Goal: Task Accomplishment & Management: Manage account settings

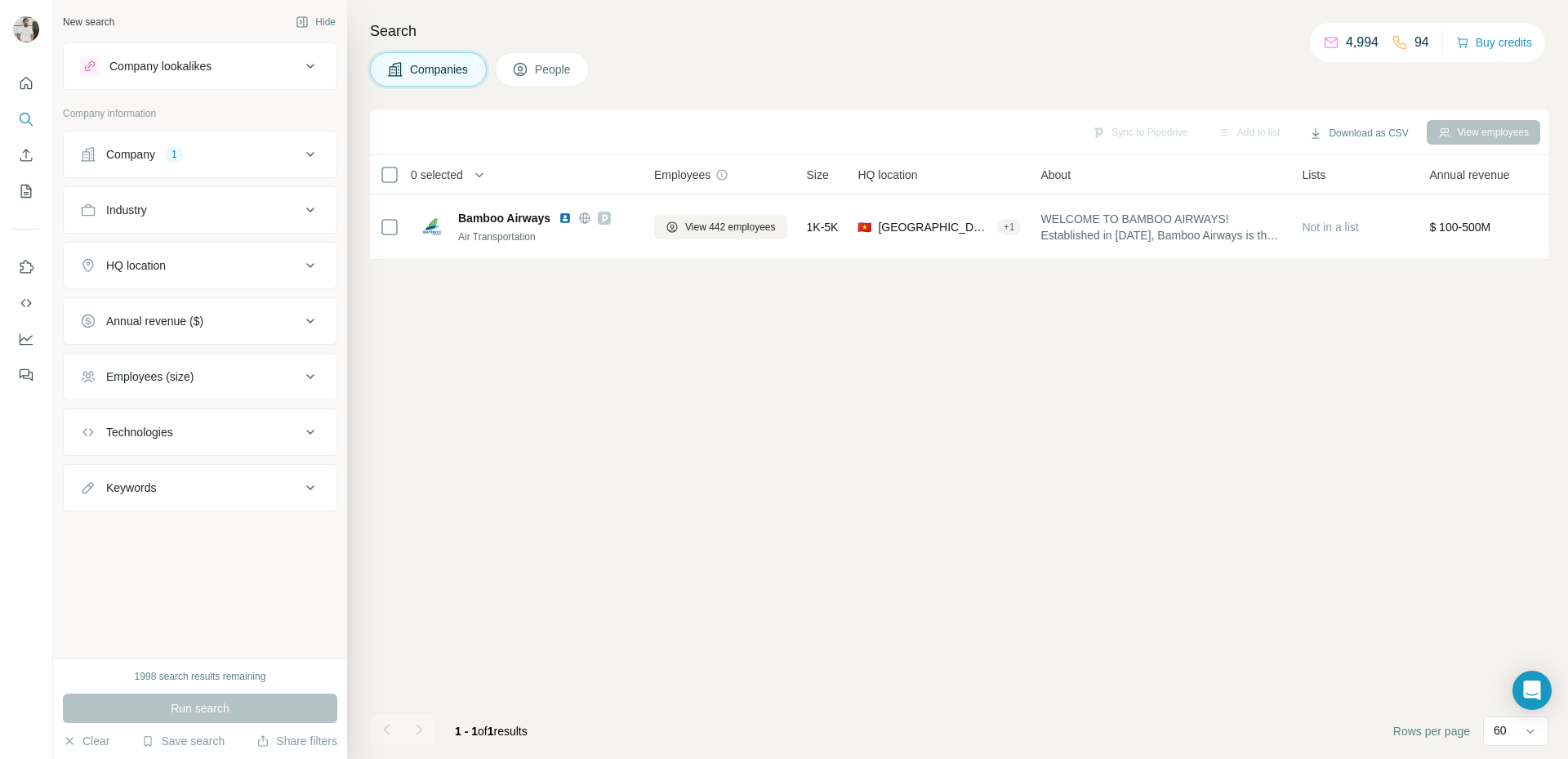
click at [231, 162] on button "Company 1" at bounding box center [200, 154] width 273 height 40
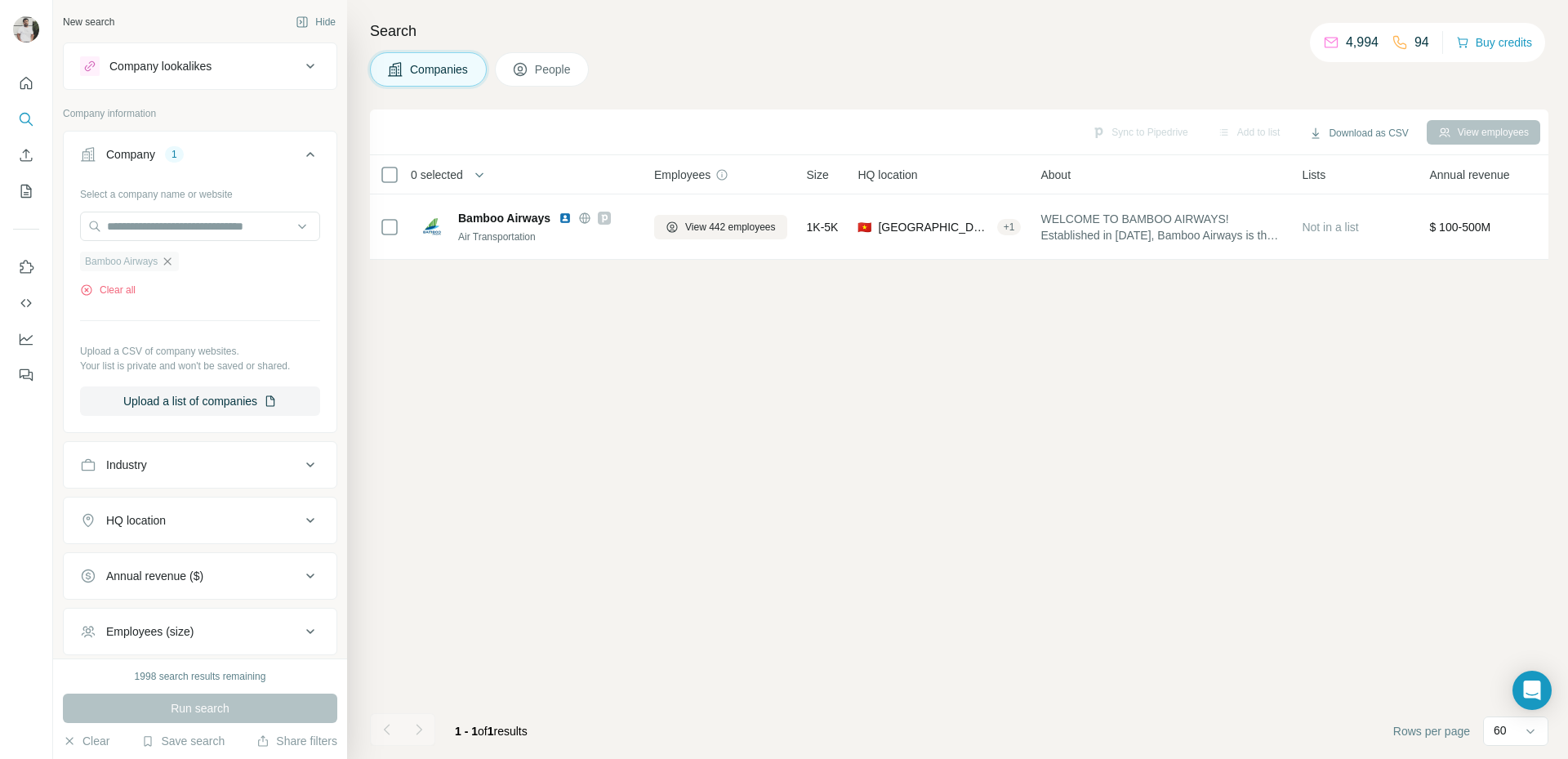
click at [173, 260] on icon "button" at bounding box center [167, 261] width 13 height 13
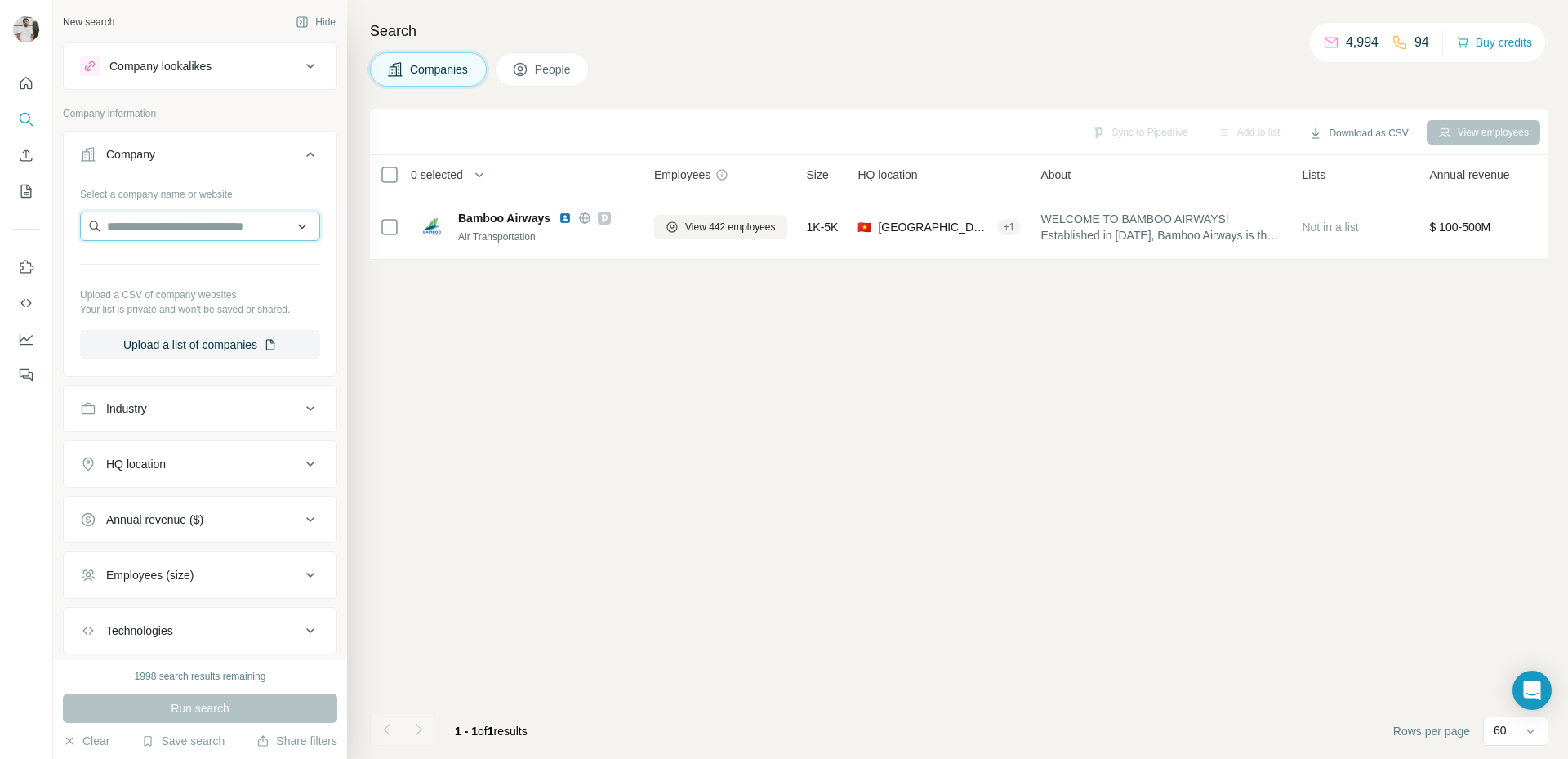
click at [175, 232] on input "text" at bounding box center [200, 227] width 240 height 30
type input "**********"
click at [163, 254] on div "Air Works India Engineering [DOMAIN_NAME]" at bounding box center [194, 270] width 220 height 45
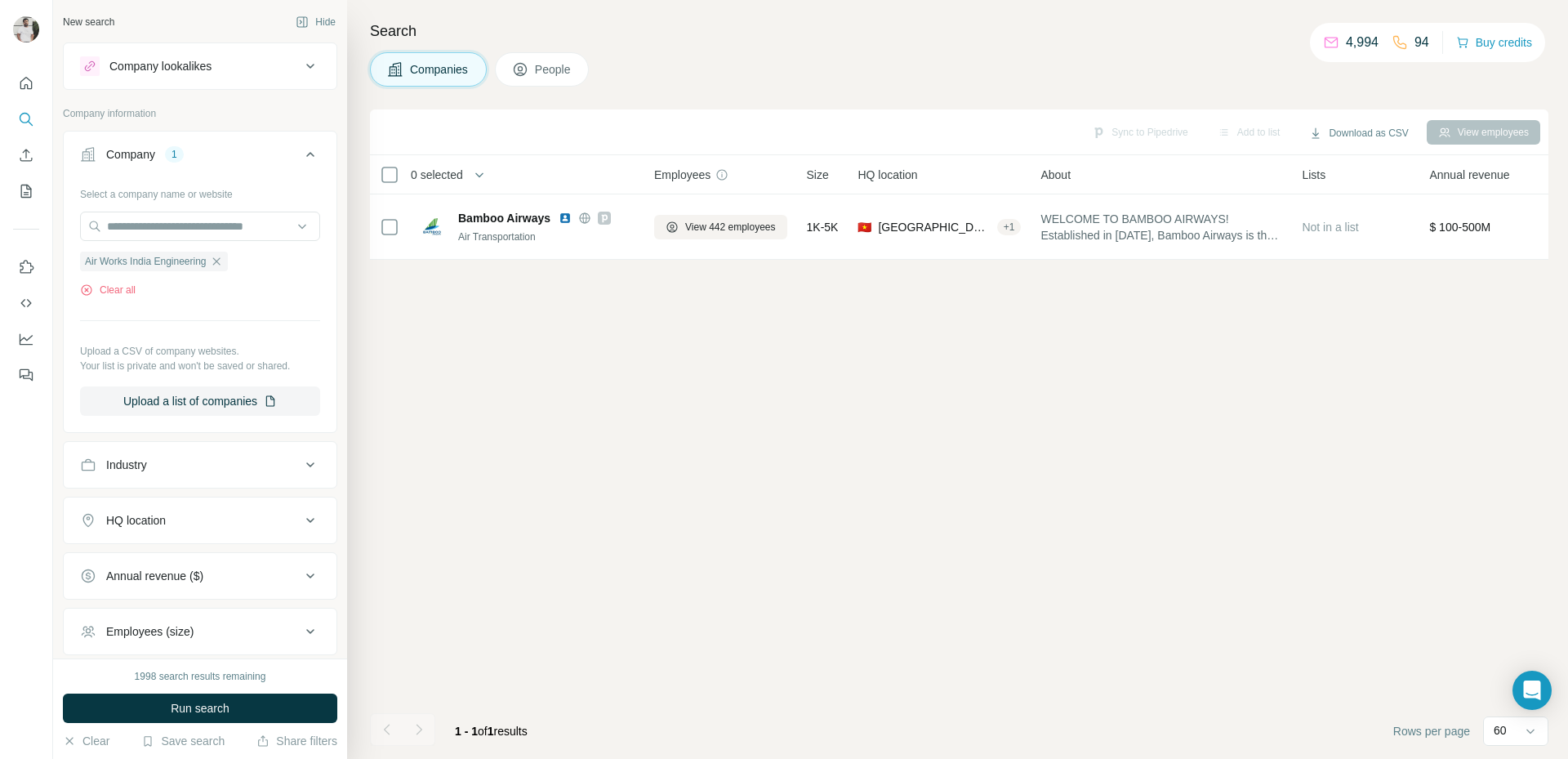
click at [303, 155] on icon at bounding box center [311, 154] width 20 height 20
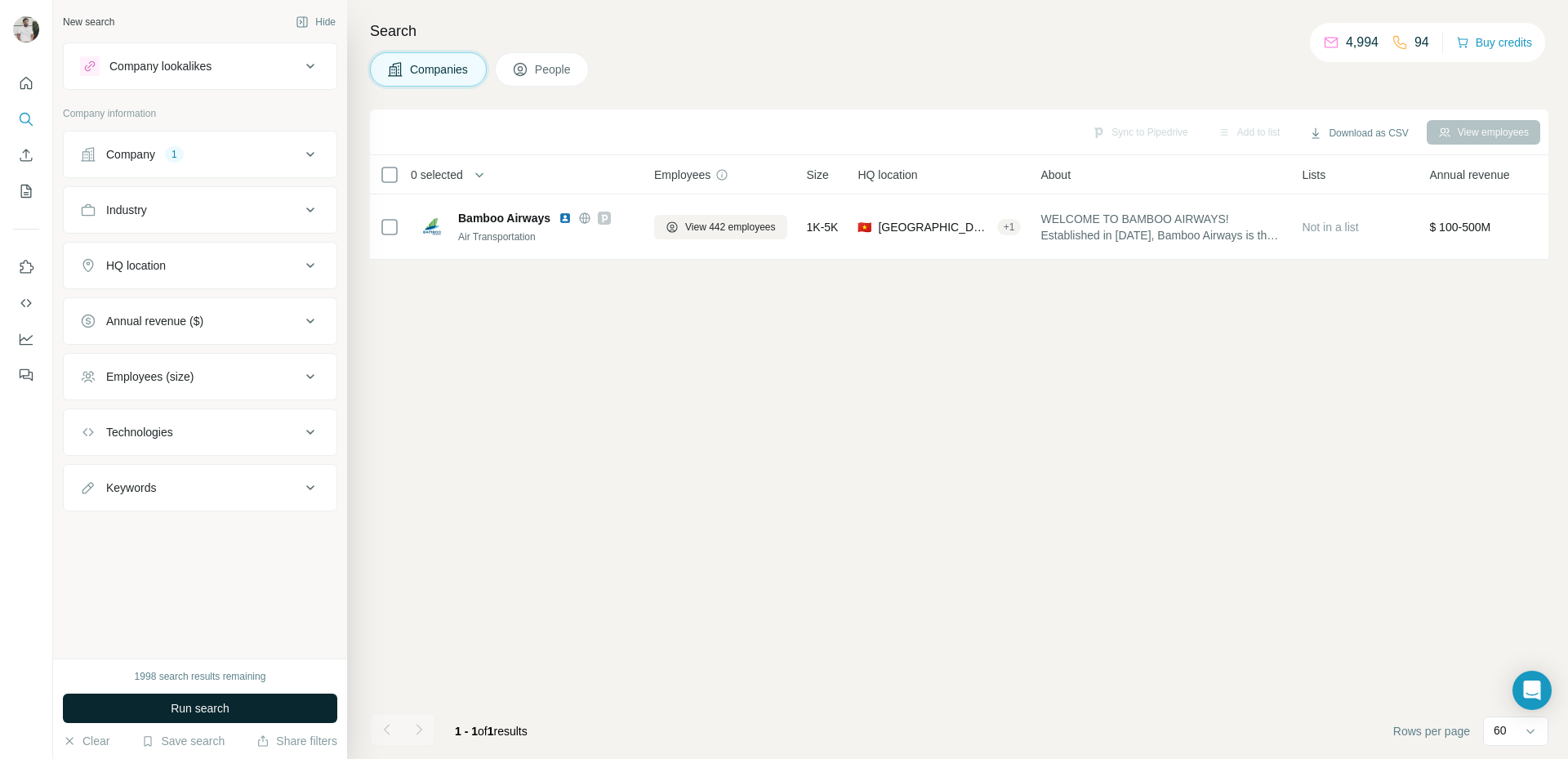
click at [234, 706] on button "Run search" at bounding box center [200, 709] width 274 height 30
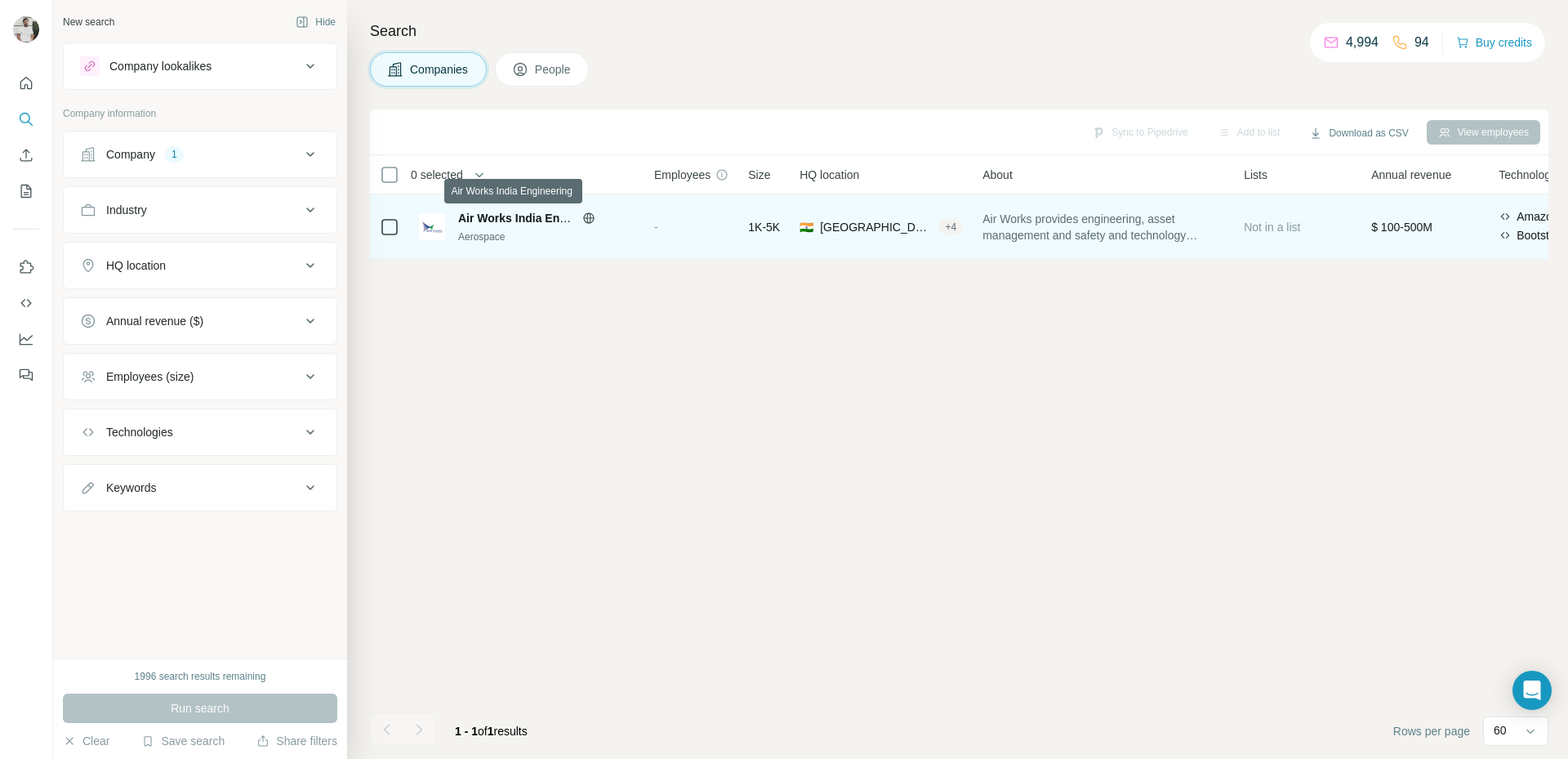
click at [490, 222] on span "Air Works India Engineering" at bounding box center [534, 218] width 152 height 13
click at [504, 213] on span "Air Works India Engineering" at bounding box center [534, 218] width 152 height 13
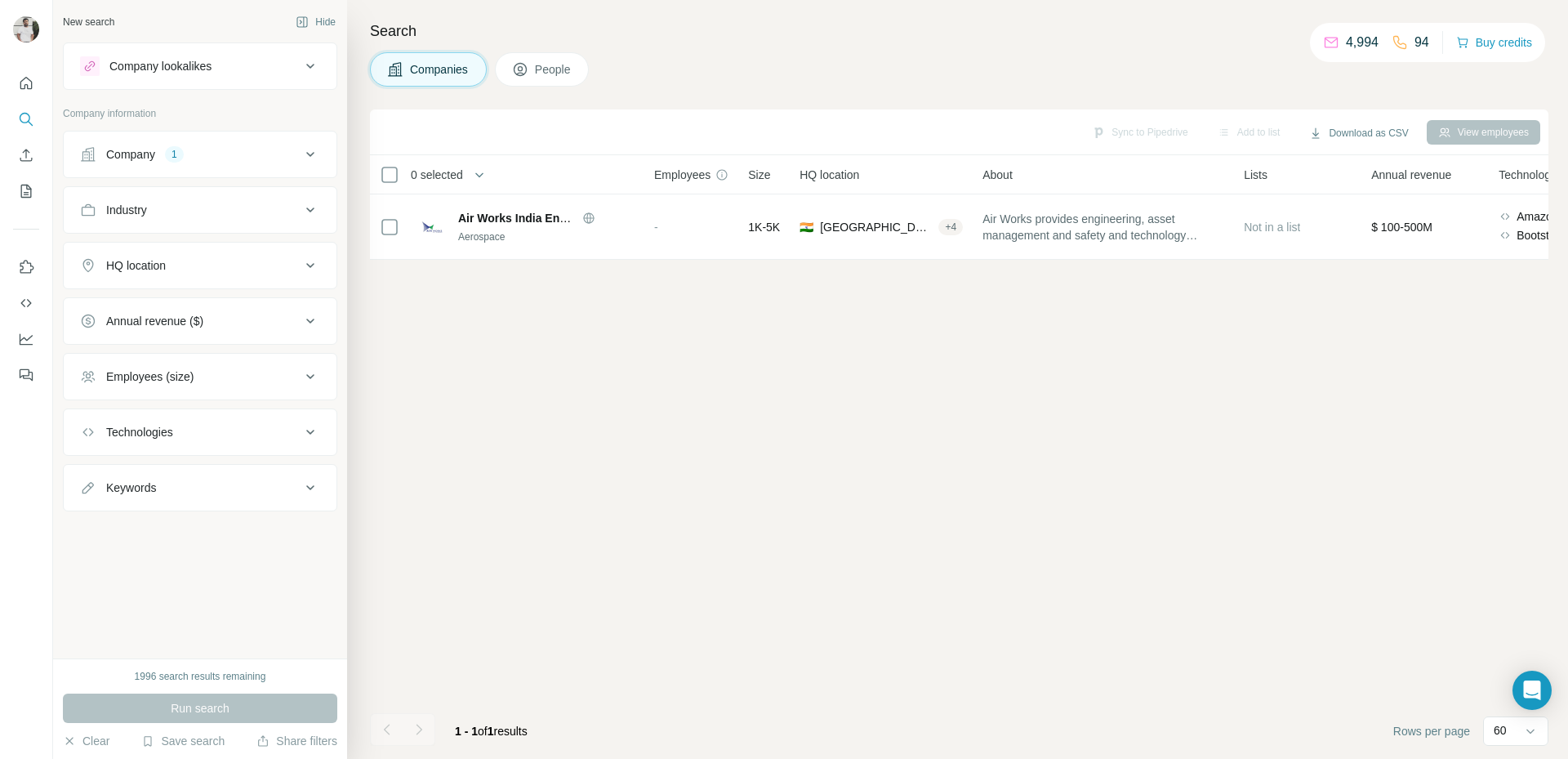
click at [560, 77] on span "People" at bounding box center [554, 69] width 38 height 17
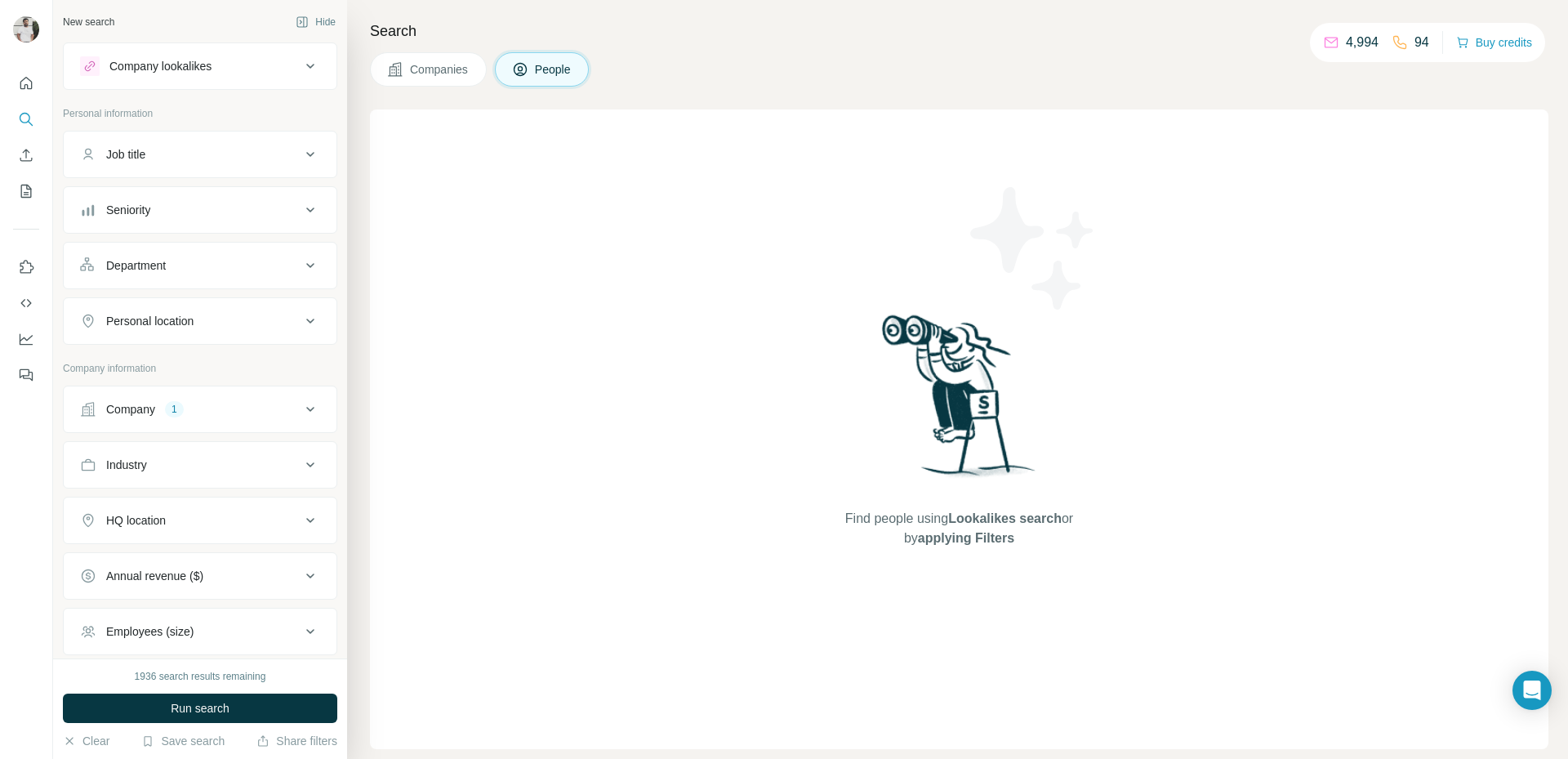
click at [218, 151] on div "Job title" at bounding box center [190, 154] width 221 height 17
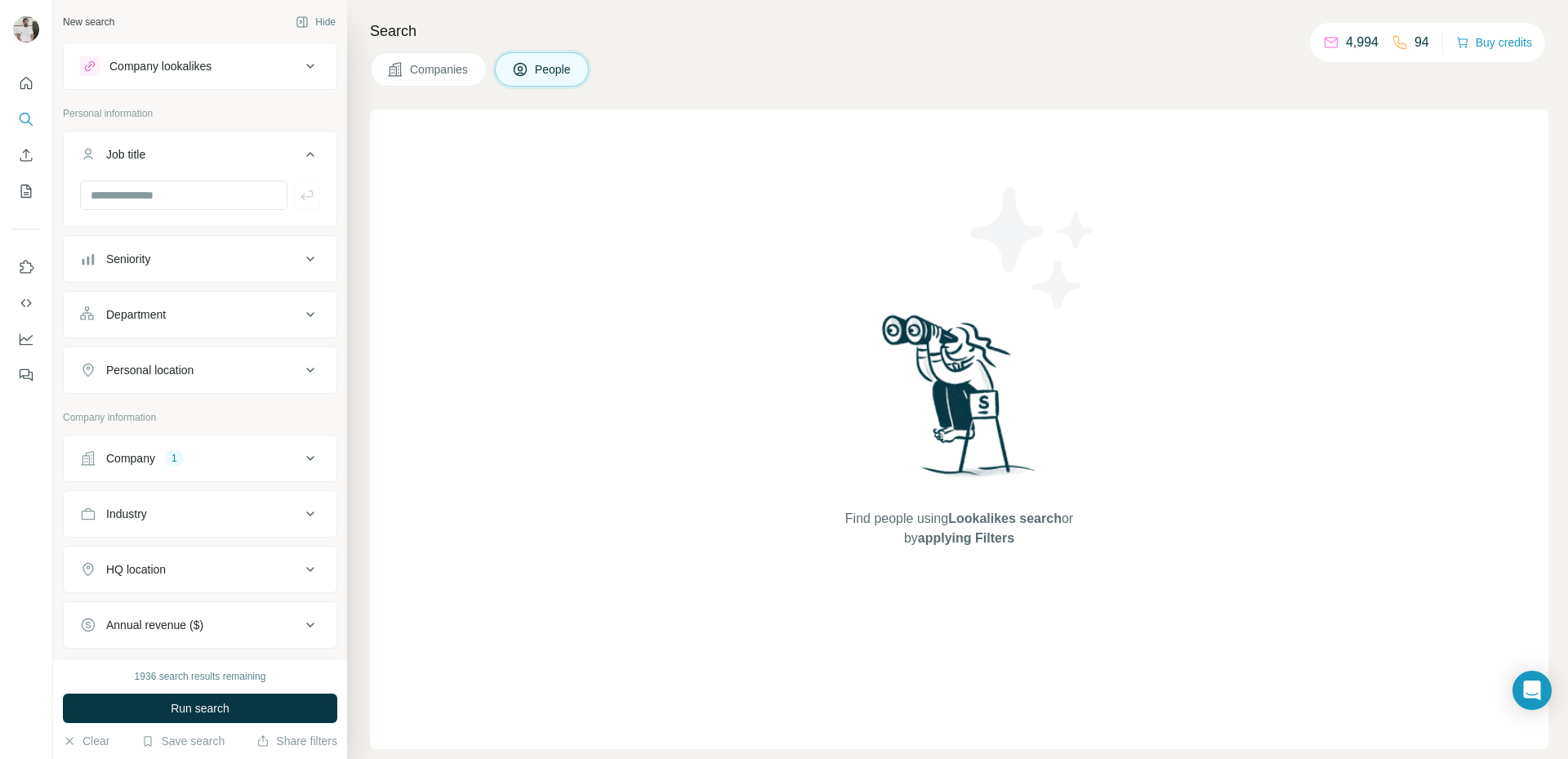
click at [218, 151] on div "Job title" at bounding box center [190, 154] width 221 height 17
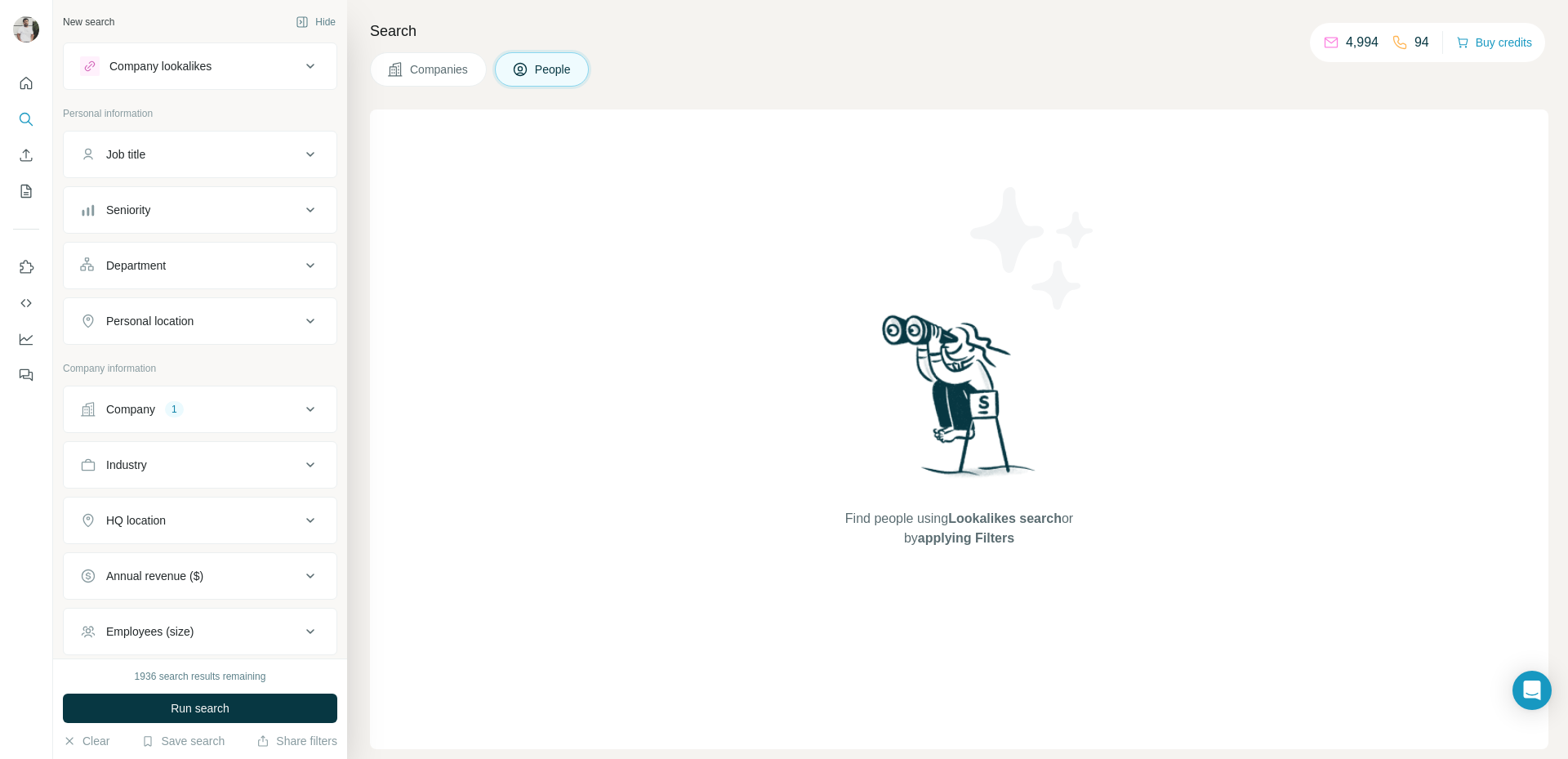
click at [223, 220] on button "Seniority" at bounding box center [200, 210] width 273 height 40
click at [130, 290] on label "C-Level" at bounding box center [113, 282] width 65 height 20
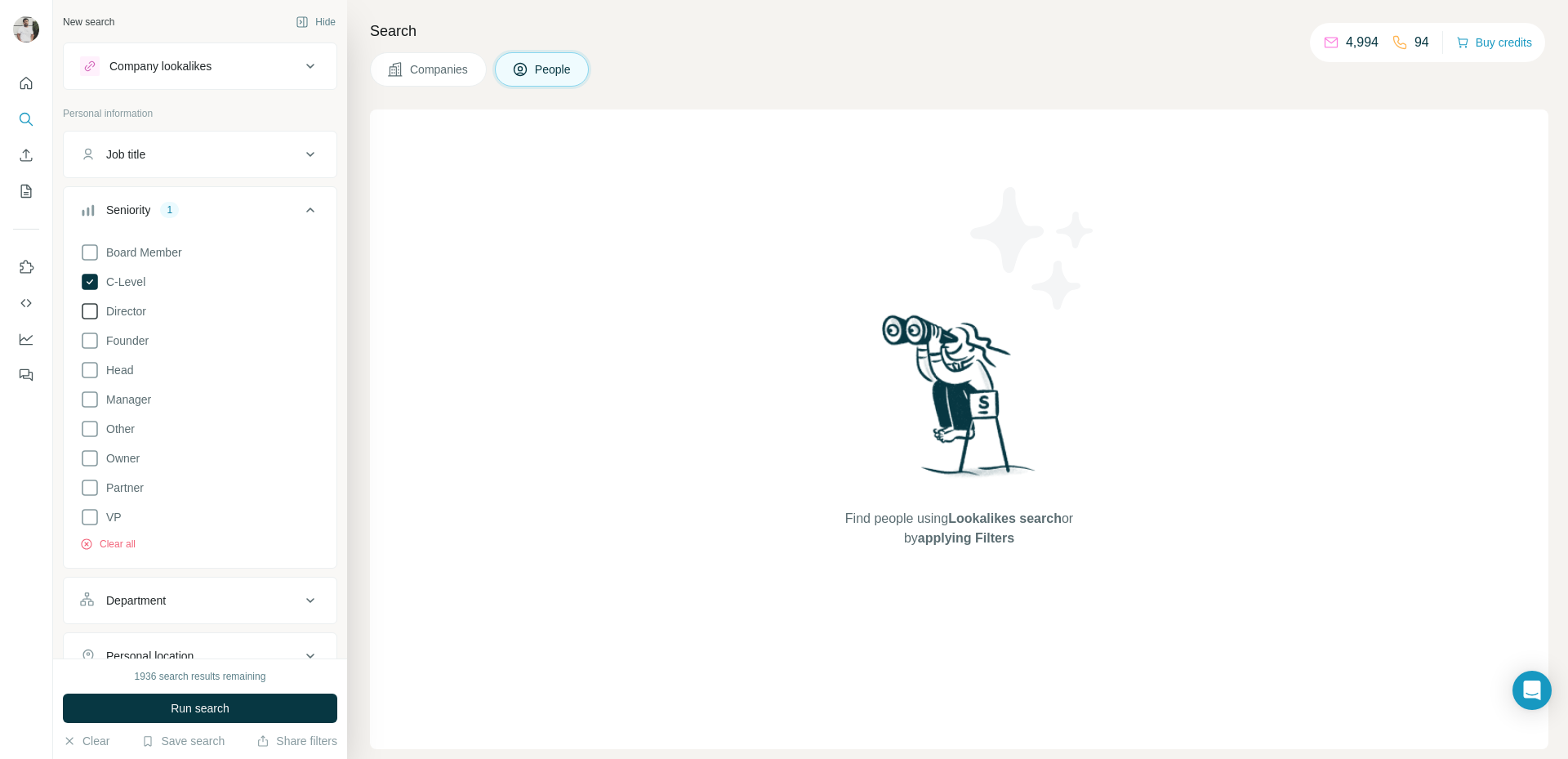
click at [130, 314] on span "Director" at bounding box center [123, 311] width 46 height 17
click at [115, 513] on span "VP" at bounding box center [111, 517] width 22 height 17
click at [153, 412] on div "Board Member C-Level Director Founder Head Manager Other Owner Partner VP Clear…" at bounding box center [200, 394] width 240 height 316
click at [154, 402] on div "Board Member C-Level Director Founder Head Manager Other Owner Partner VP Clear…" at bounding box center [200, 394] width 240 height 316
click at [141, 396] on span "Manager" at bounding box center [126, 399] width 51 height 17
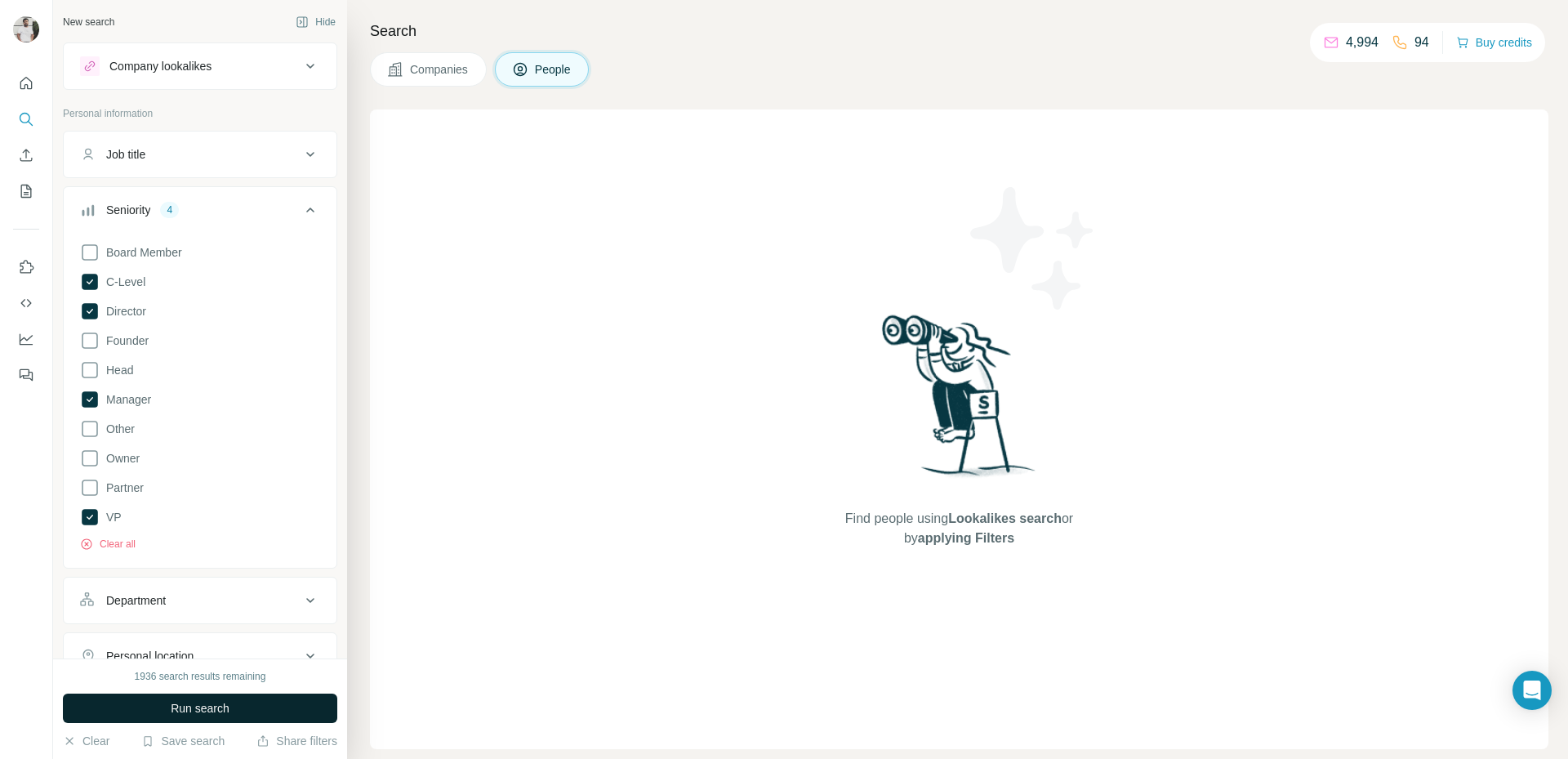
click at [230, 705] on span "Run search" at bounding box center [200, 709] width 58 height 17
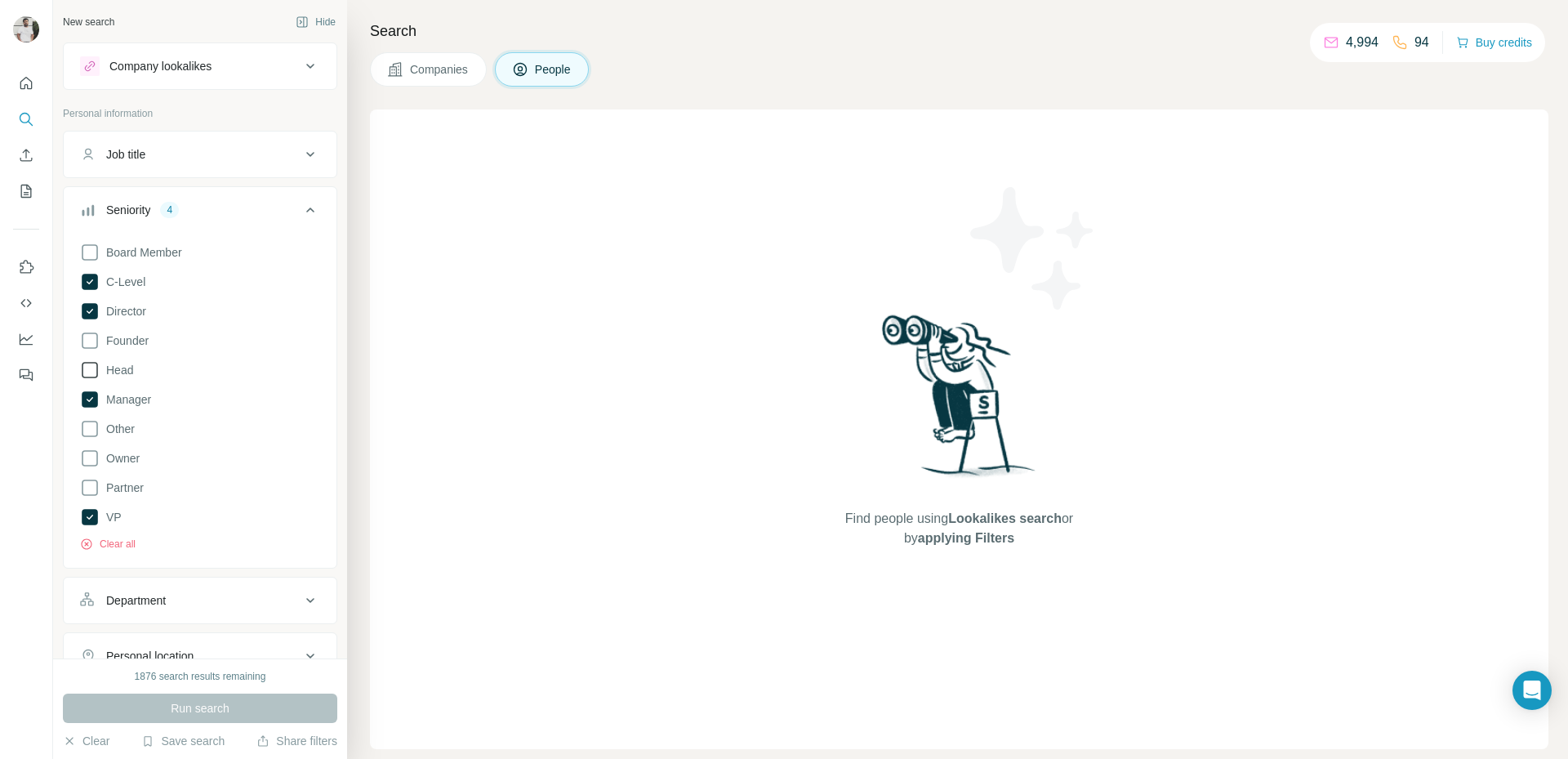
click at [134, 369] on span "Head" at bounding box center [117, 370] width 34 height 17
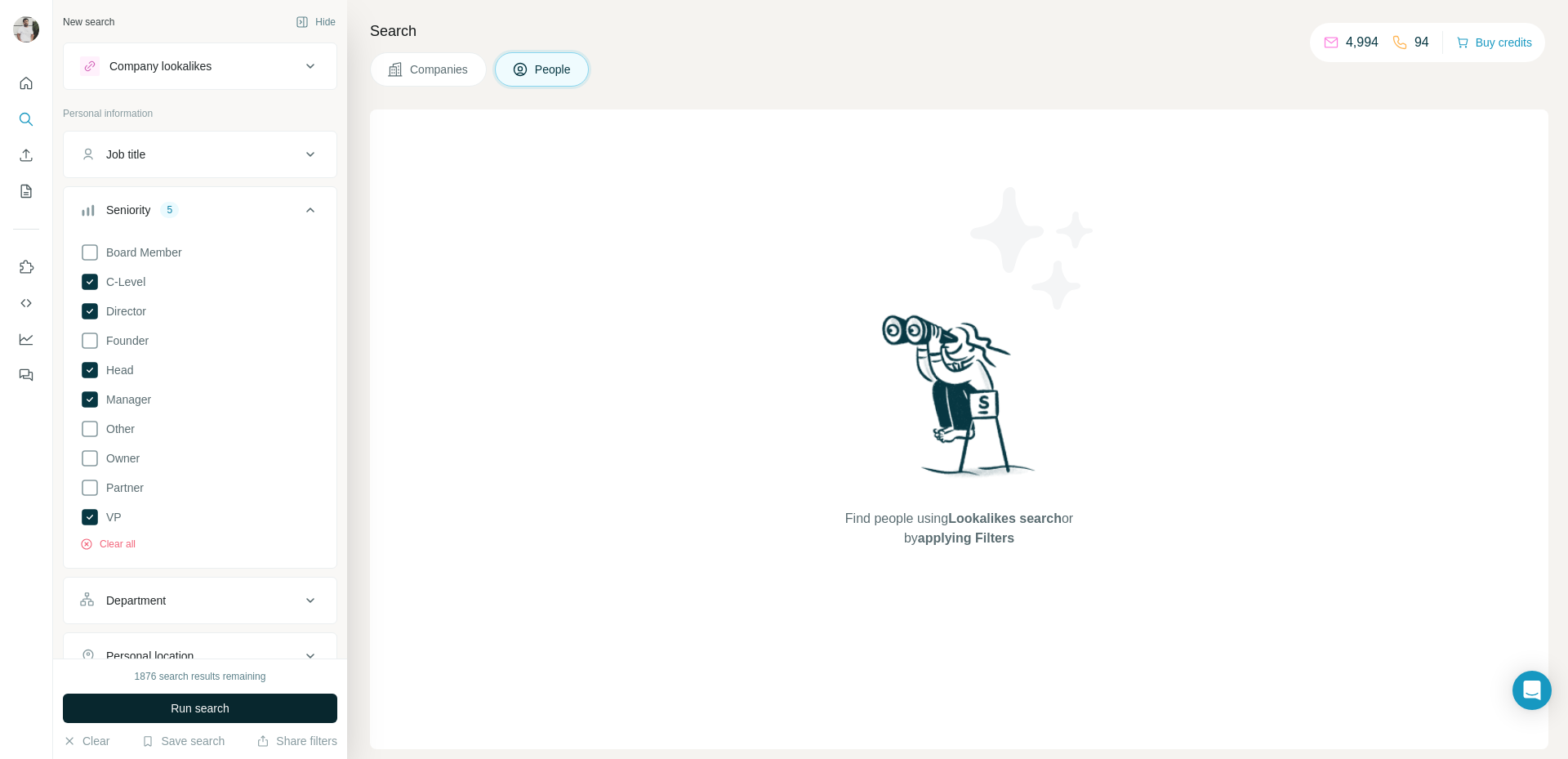
click at [165, 700] on button "Run search" at bounding box center [200, 709] width 274 height 30
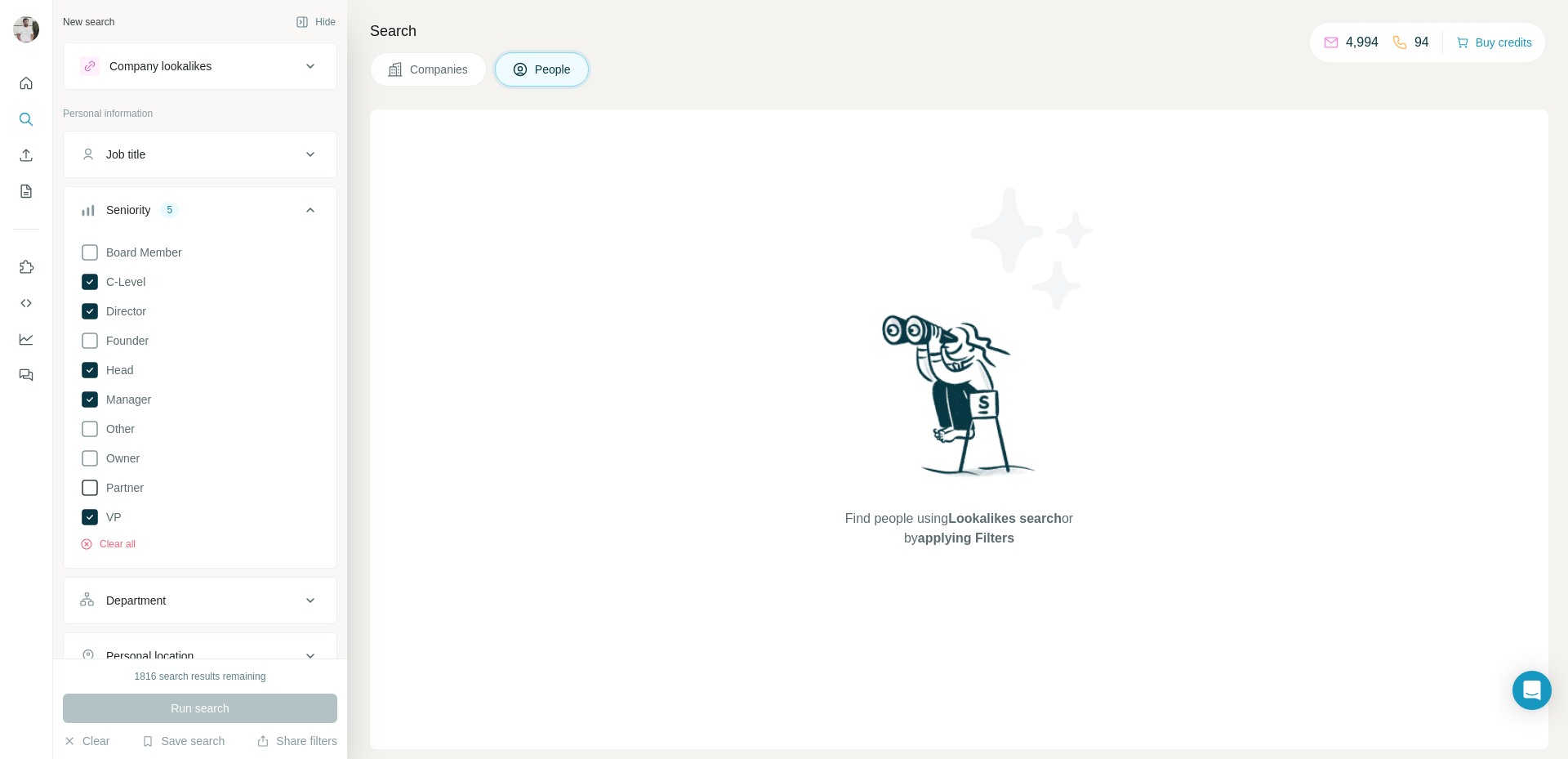
click at [124, 489] on span "Partner" at bounding box center [122, 488] width 45 height 17
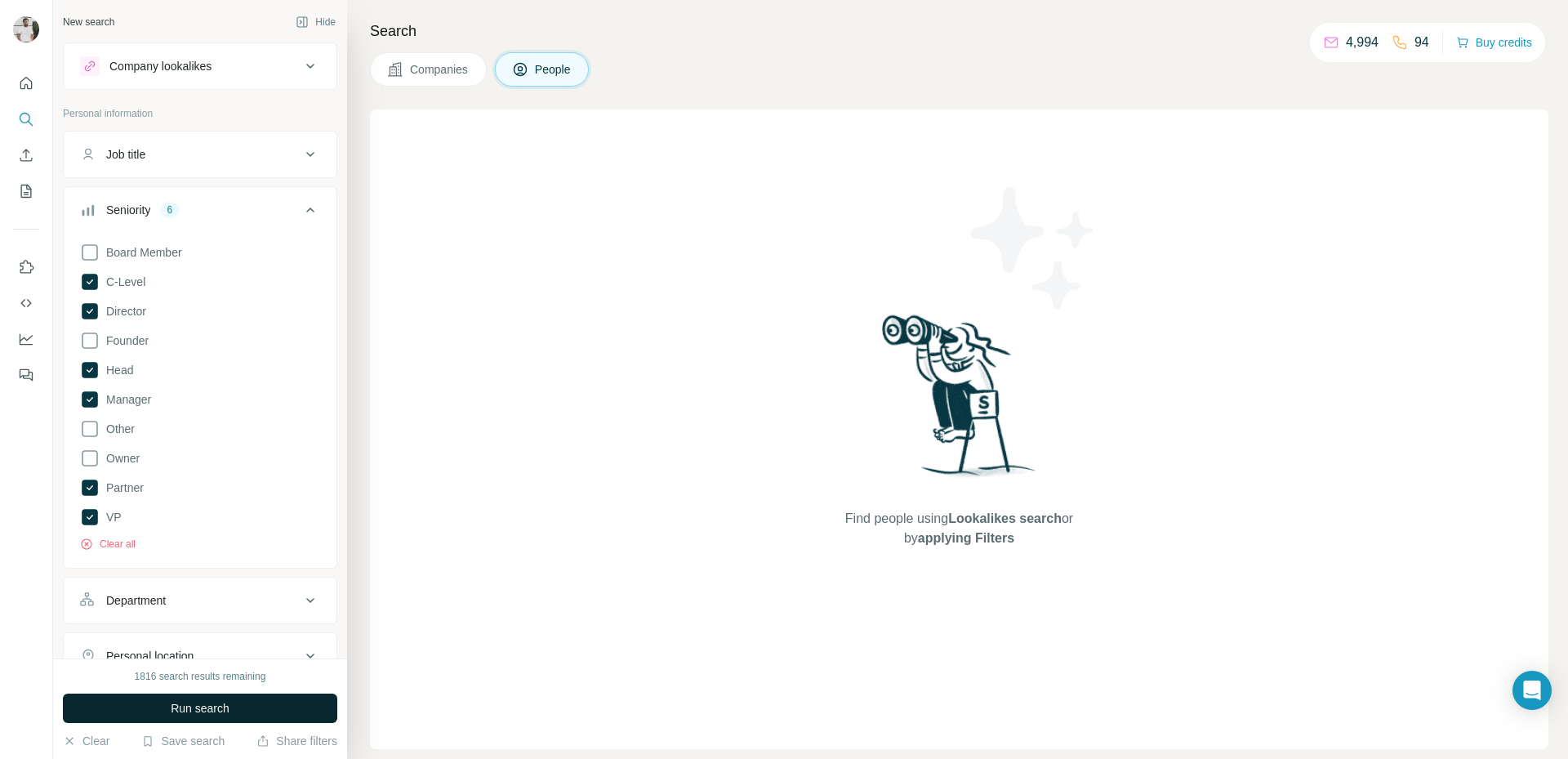
click at [211, 696] on button "Run search" at bounding box center [200, 709] width 274 height 30
click at [192, 699] on button "Run search" at bounding box center [200, 709] width 274 height 30
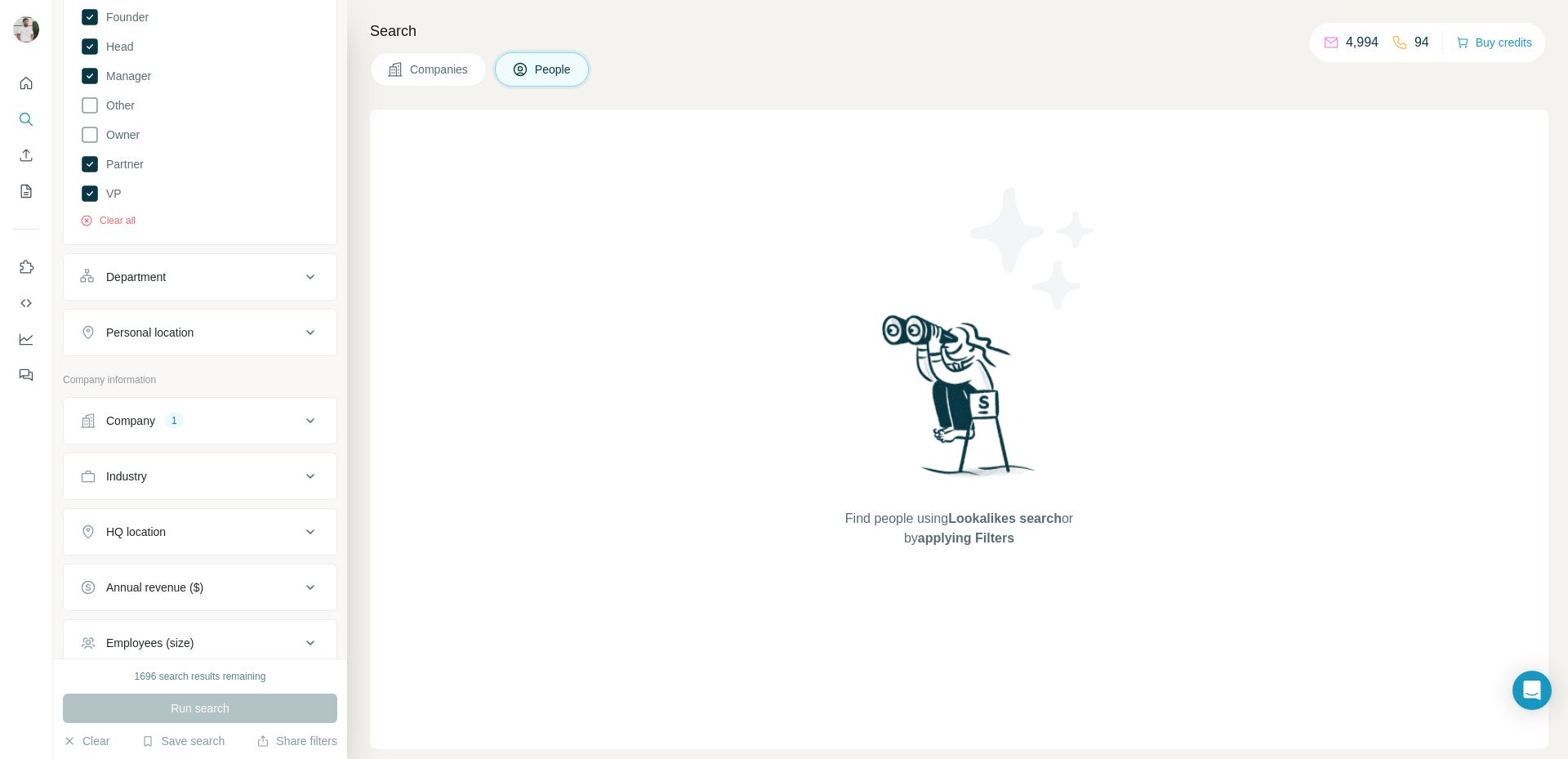
scroll to position [325, 0]
click at [241, 409] on button "Company 1" at bounding box center [200, 421] width 273 height 40
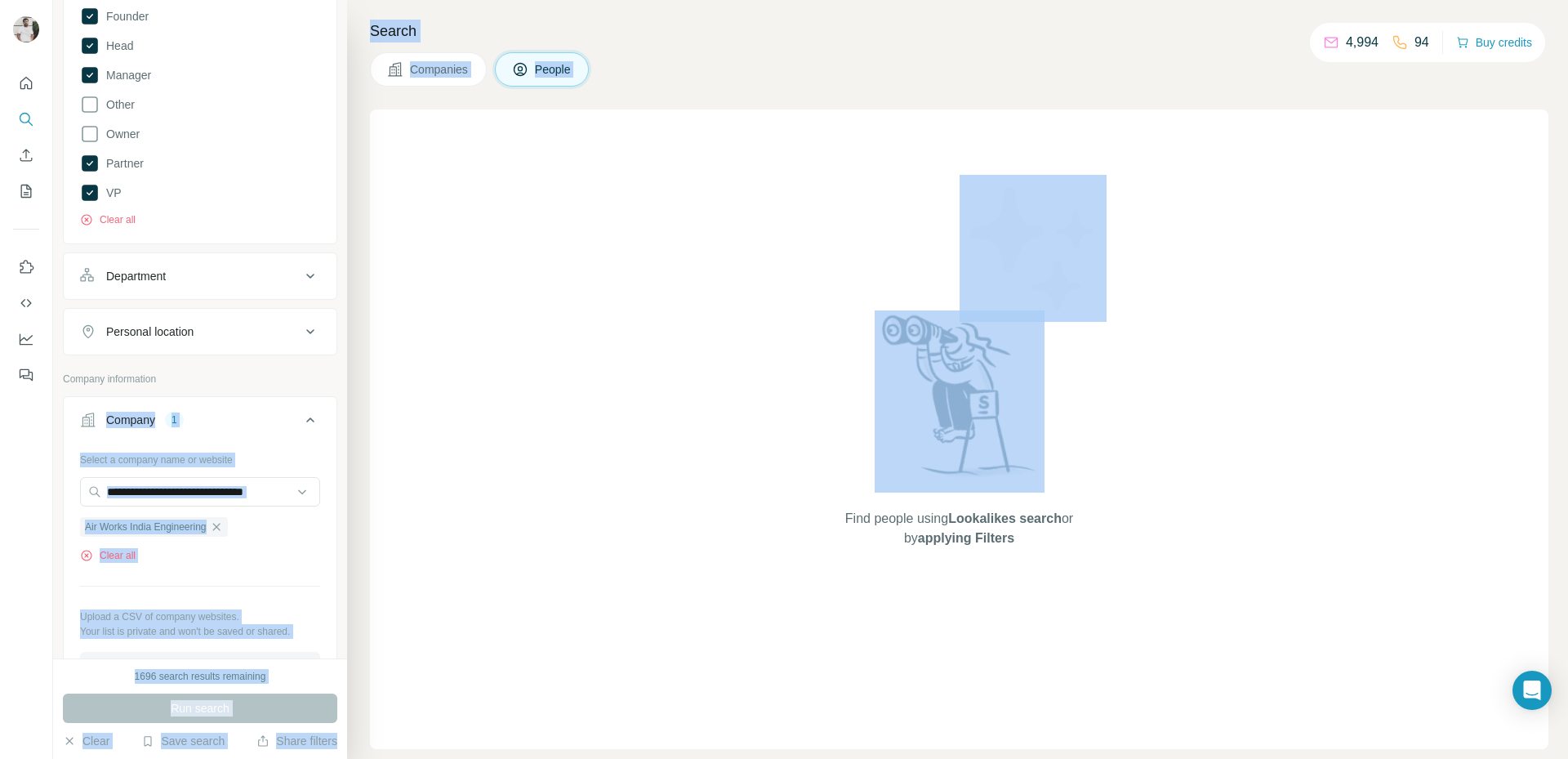
drag, startPoint x: 329, startPoint y: 375, endPoint x: 351, endPoint y: 324, distance: 55.5
click at [351, 324] on div "New search Hide Company lookalikes Personal information Job title Seniority 8 B…" at bounding box center [810, 379] width 1515 height 759
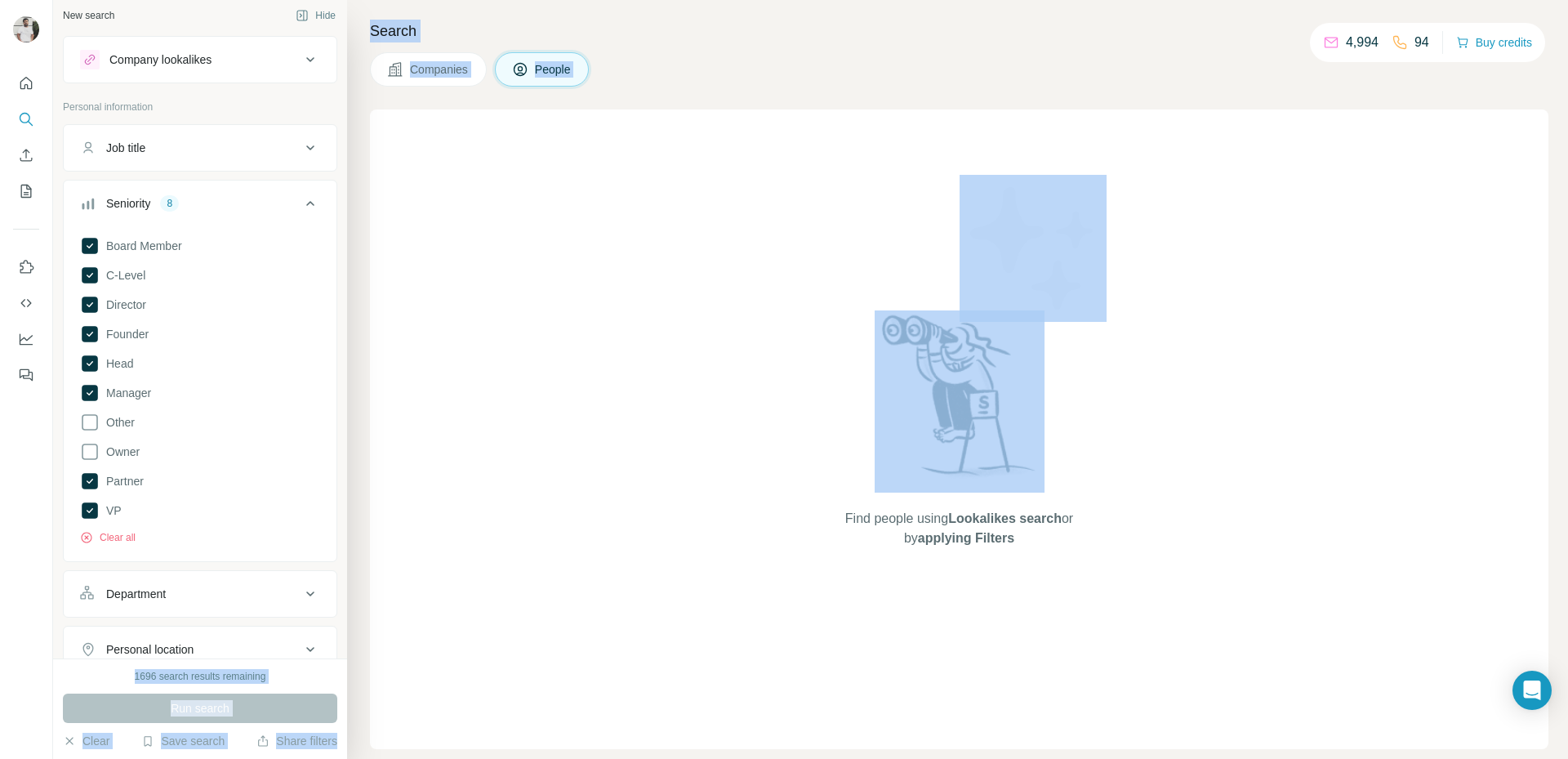
scroll to position [0, 0]
click at [406, 70] on button "Companies" at bounding box center [428, 69] width 117 height 35
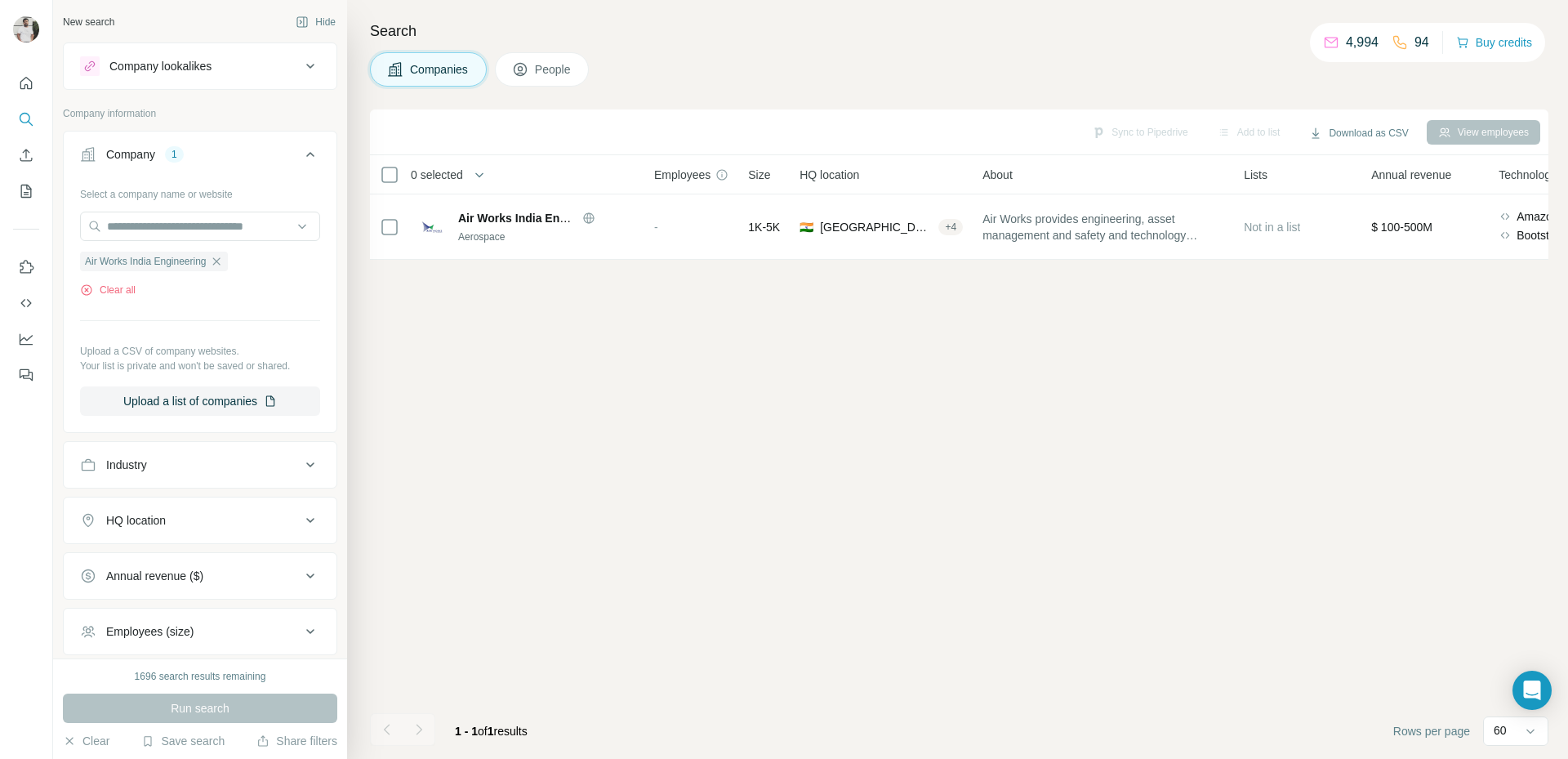
click at [462, 386] on div "Sync to Pipedrive Add to list Download as CSV View employees 0 selected Compani…" at bounding box center [959, 434] width 1178 height 649
click at [221, 260] on icon "button" at bounding box center [216, 261] width 13 height 13
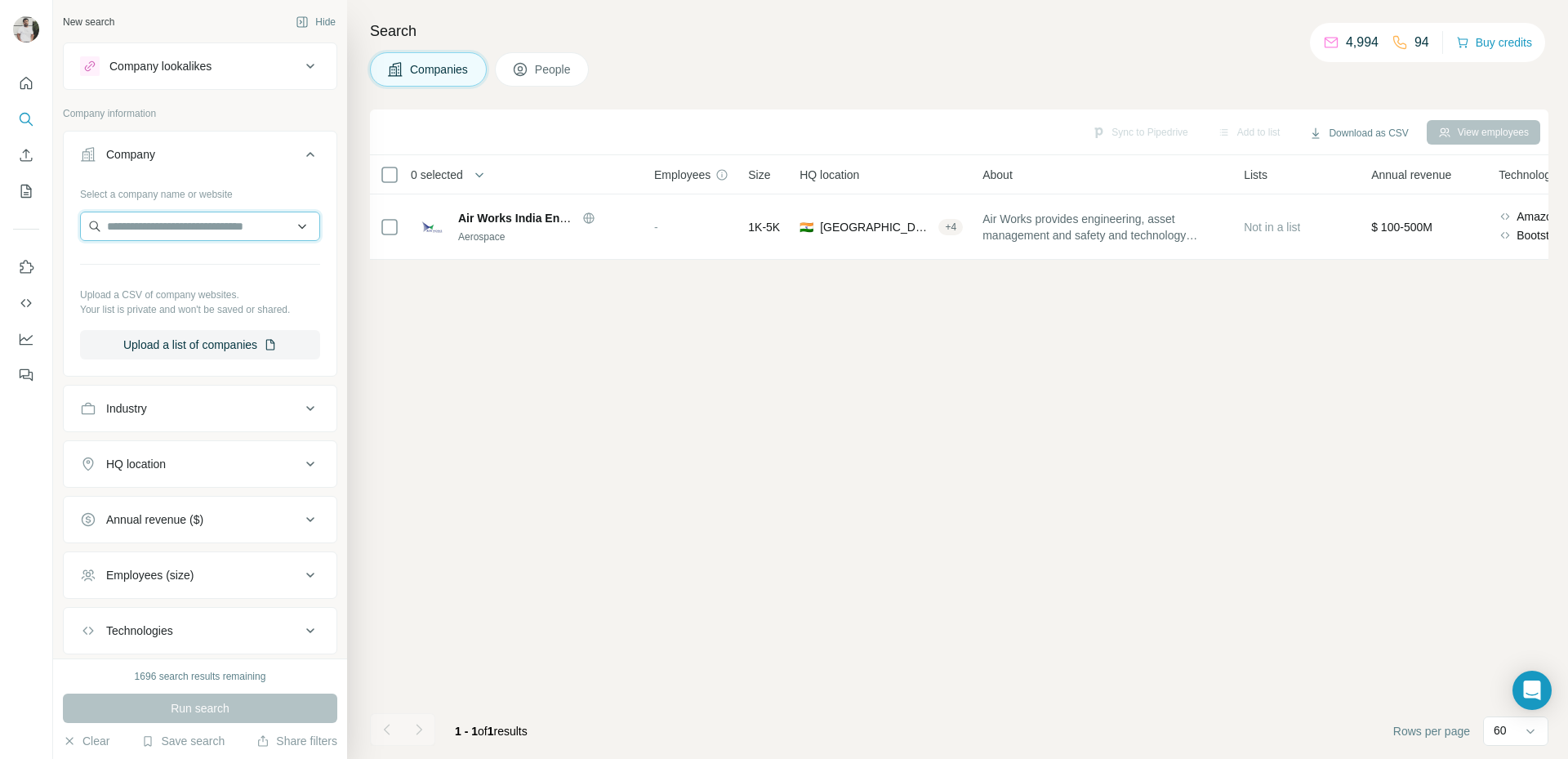
click at [227, 219] on input "text" at bounding box center [200, 227] width 240 height 30
paste input "**********"
click at [260, 218] on input "**********" at bounding box center [200, 227] width 240 height 30
paste input "text"
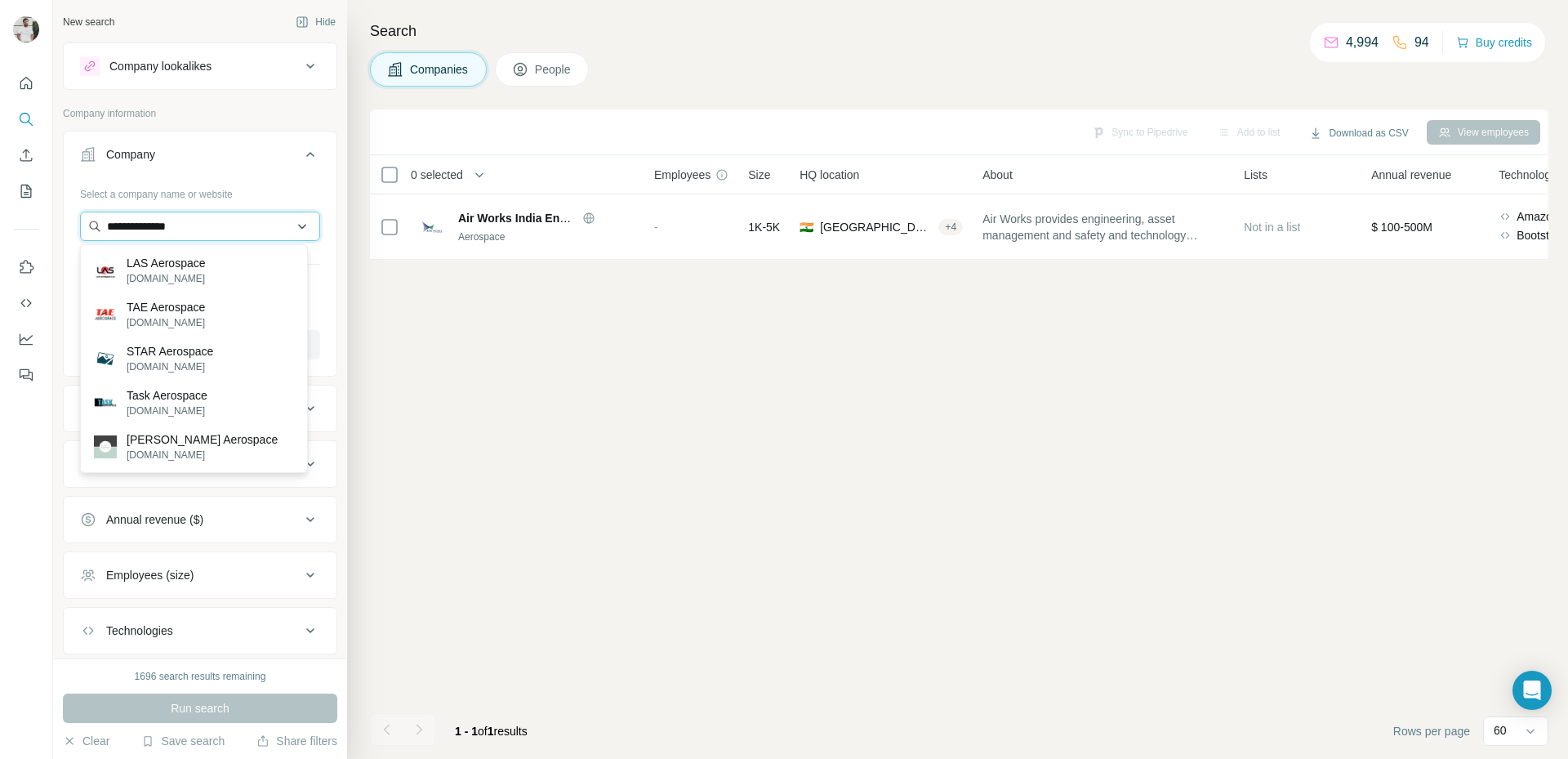
paste input "text"
drag, startPoint x: 240, startPoint y: 221, endPoint x: 249, endPoint y: 209, distance: 15.0
click at [242, 221] on input "**********" at bounding box center [200, 227] width 240 height 30
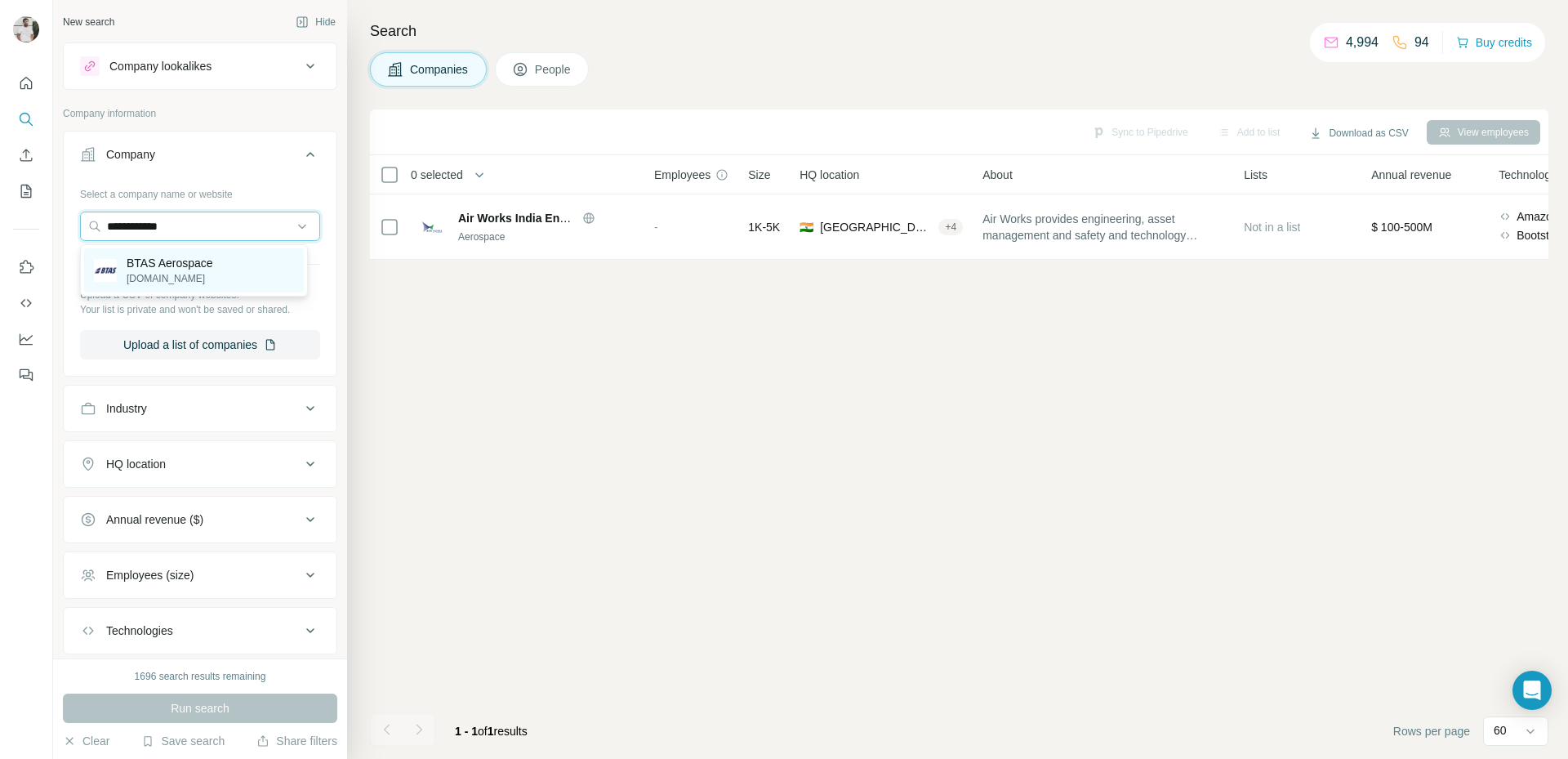
type input "**********"
click at [205, 255] on p "BTAS Aerospace" at bounding box center [170, 263] width 87 height 17
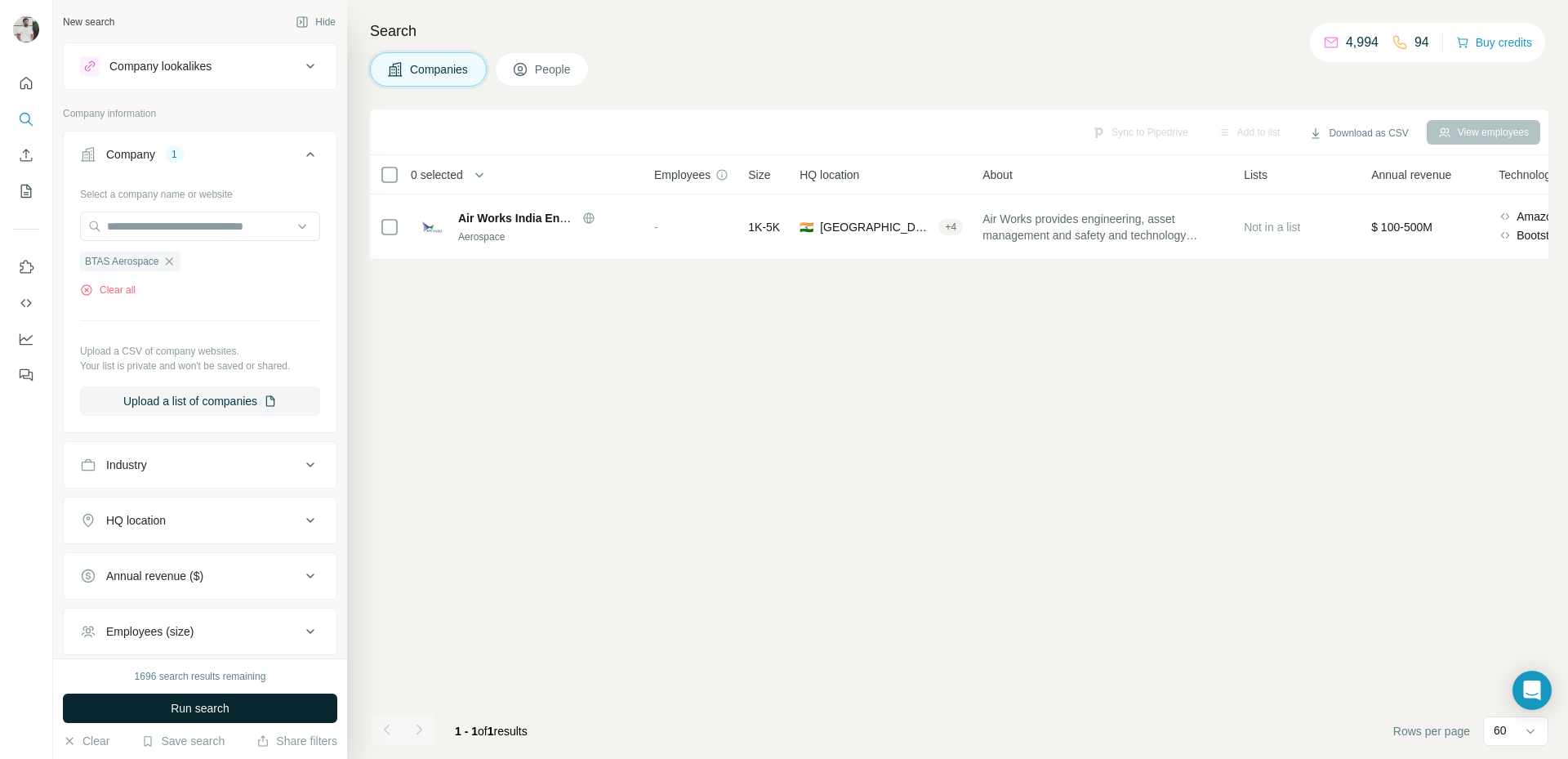
click at [232, 699] on button "Run search" at bounding box center [200, 709] width 274 height 30
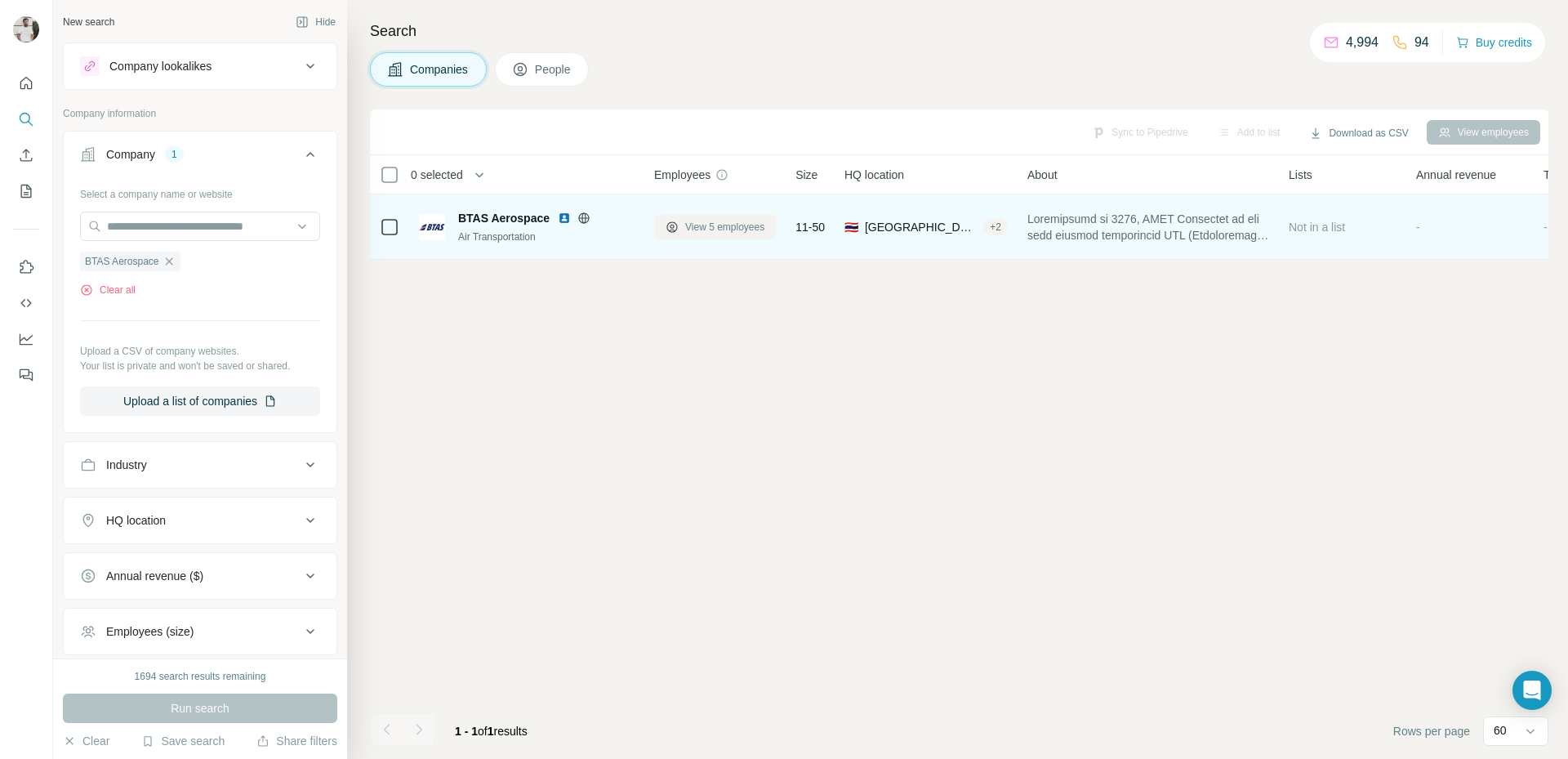
click at [747, 225] on span "View 5 employees" at bounding box center [725, 227] width 79 height 15
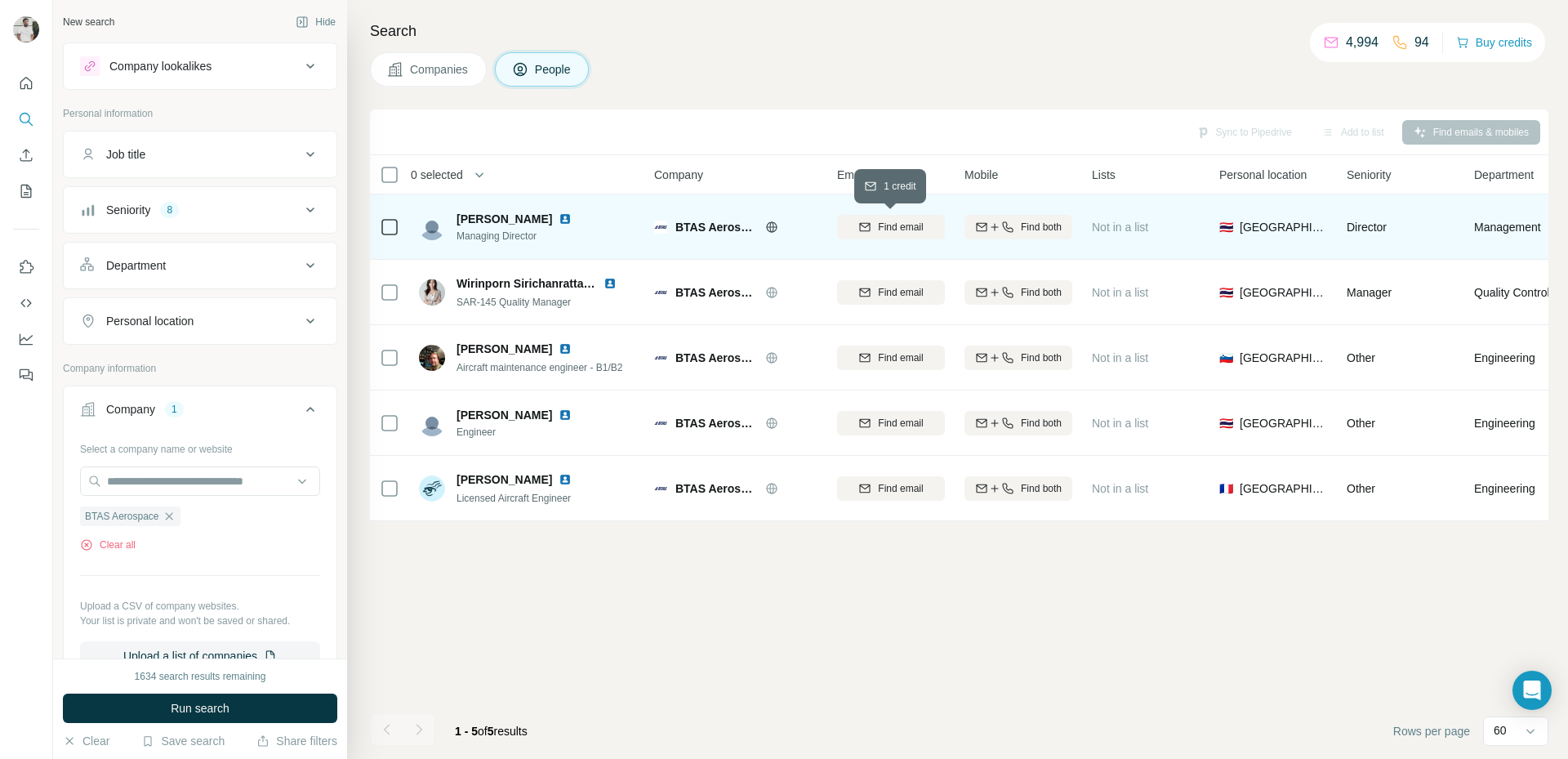
click at [936, 220] on div "Find email" at bounding box center [890, 227] width 108 height 15
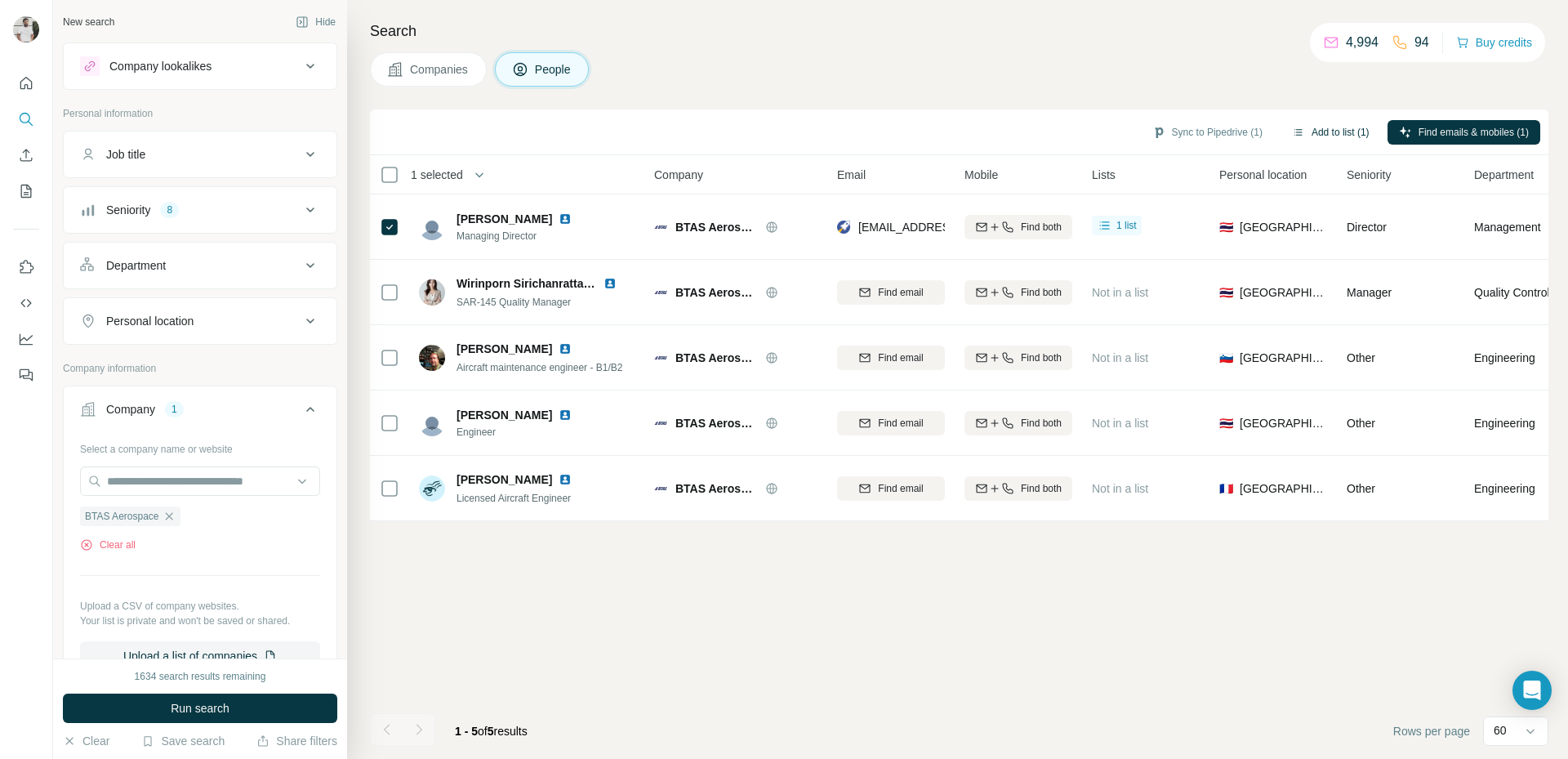
click at [1337, 132] on button "Add to list (1)" at bounding box center [1331, 132] width 101 height 25
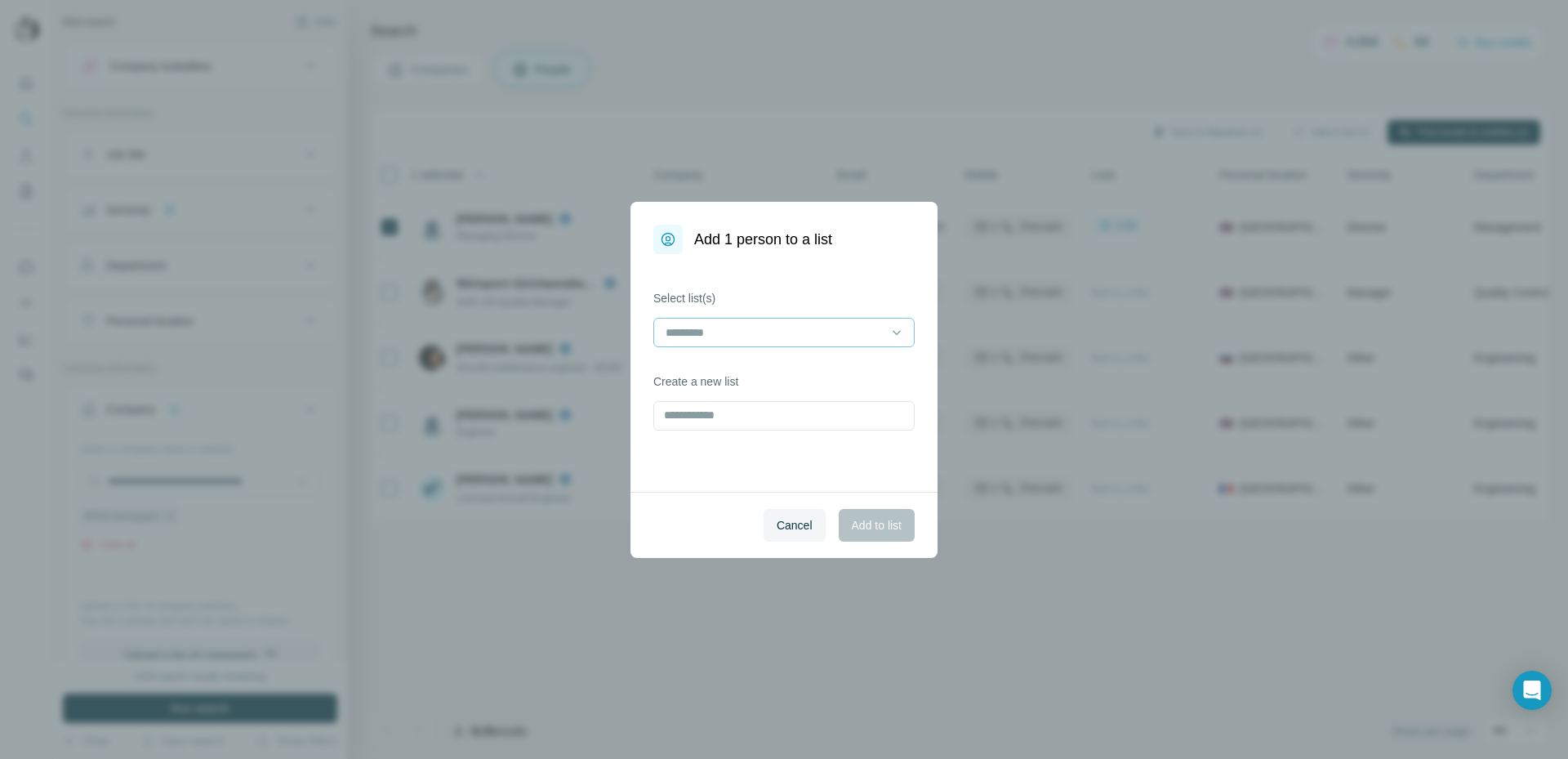
click at [788, 333] on input at bounding box center [774, 332] width 221 height 18
click at [800, 332] on input at bounding box center [774, 332] width 221 height 18
click at [768, 405] on input "text" at bounding box center [784, 416] width 261 height 30
type input "********"
click at [889, 527] on span "Add to list" at bounding box center [876, 525] width 49 height 17
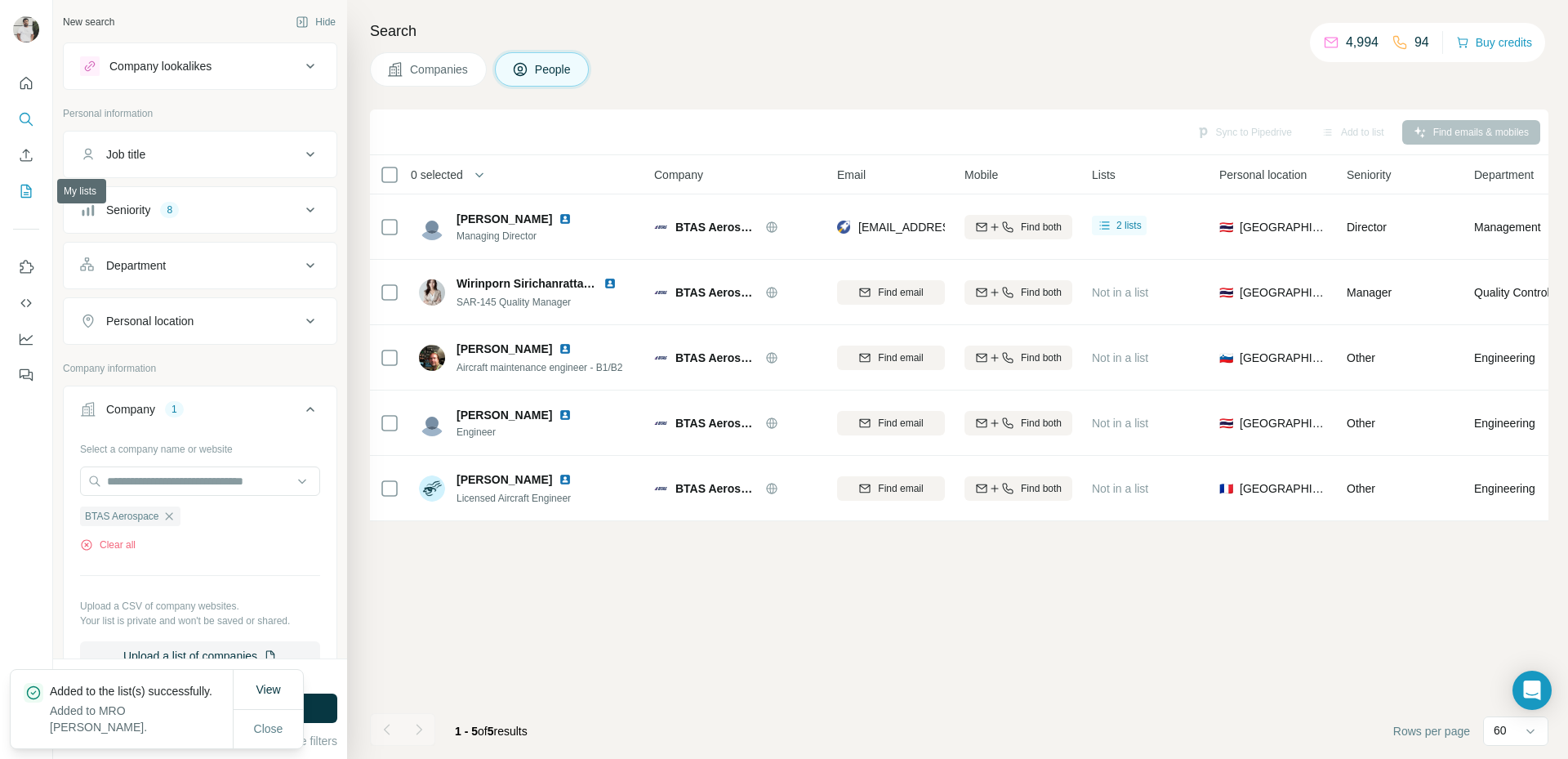
click at [30, 190] on icon "My lists" at bounding box center [28, 190] width 8 height 11
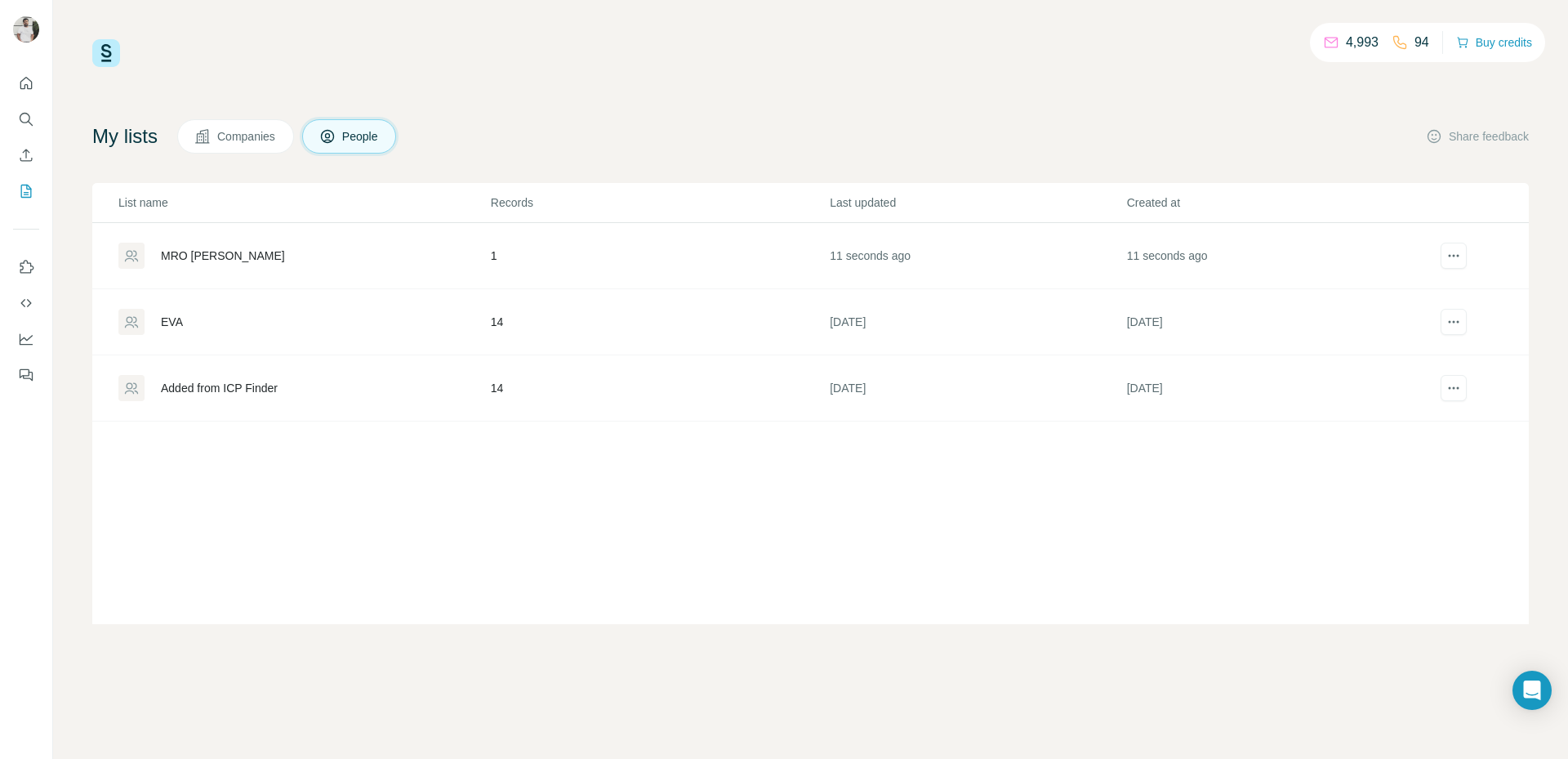
click at [175, 255] on div "MRO [PERSON_NAME]" at bounding box center [223, 255] width 124 height 17
